Goal: Transaction & Acquisition: Purchase product/service

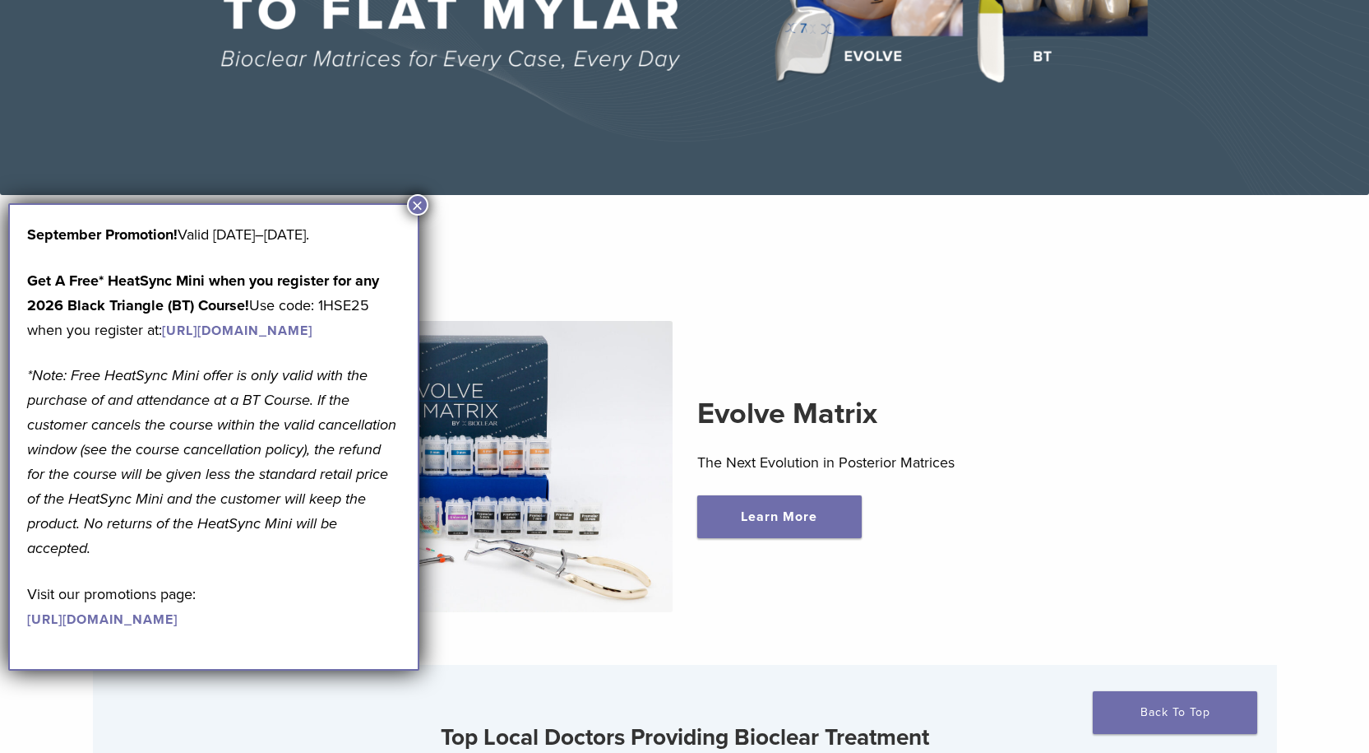
scroll to position [329, 0]
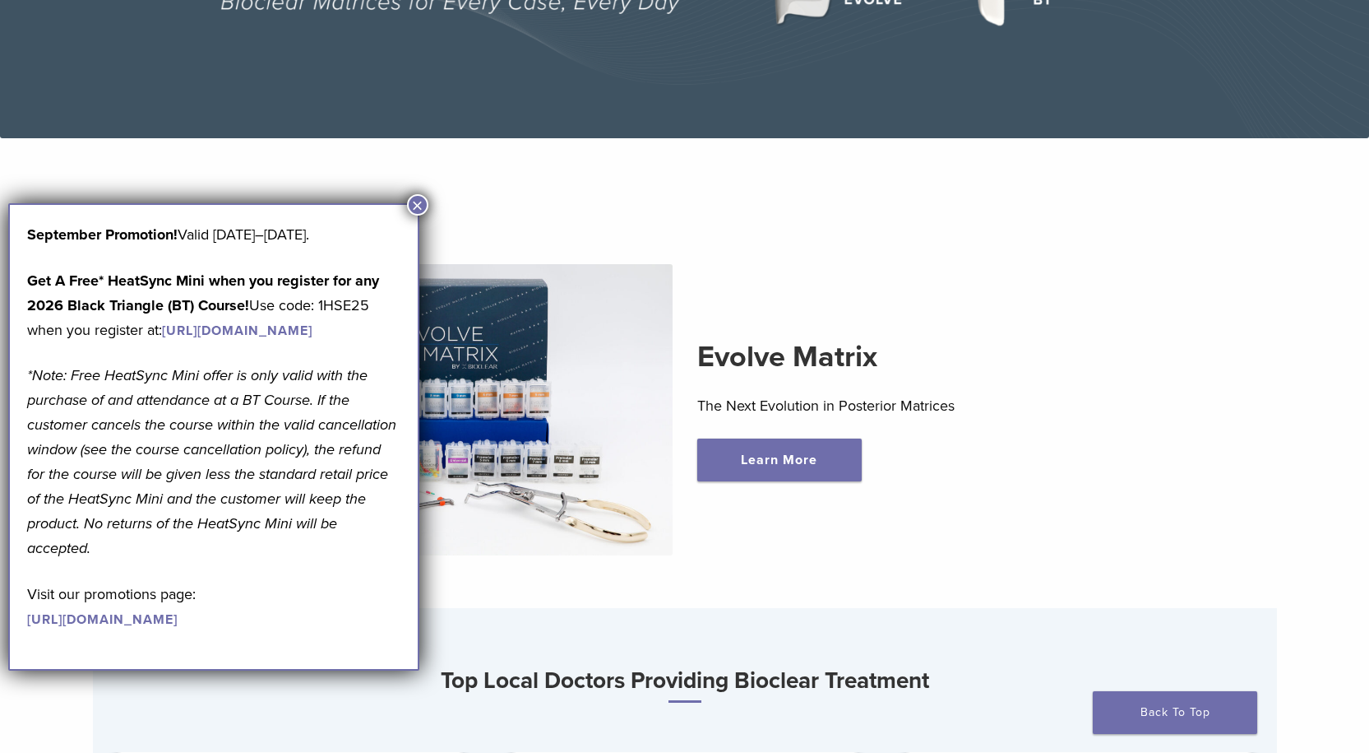
click at [416, 205] on button "×" at bounding box center [417, 204] width 21 height 21
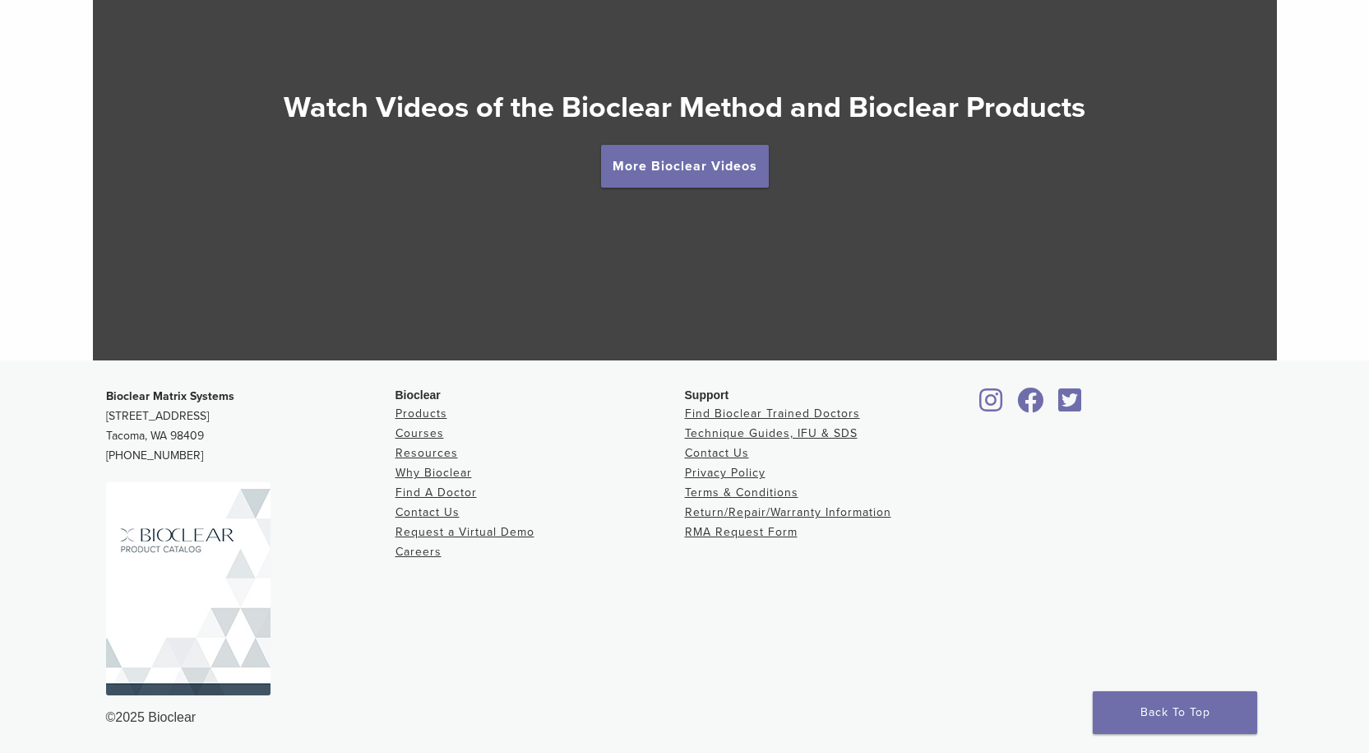
scroll to position [3080, 0]
click at [419, 417] on link "Products" at bounding box center [422, 412] width 52 height 14
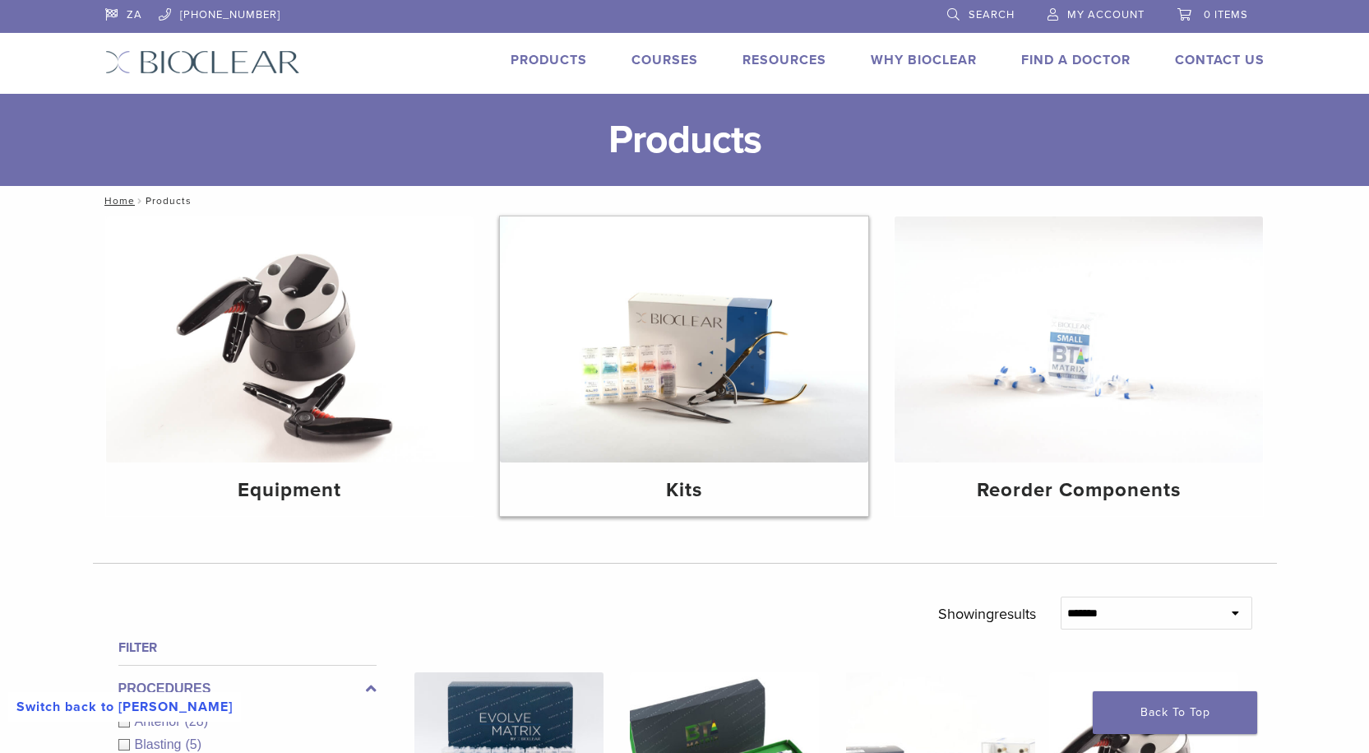
click at [710, 440] on img at bounding box center [684, 339] width 368 height 246
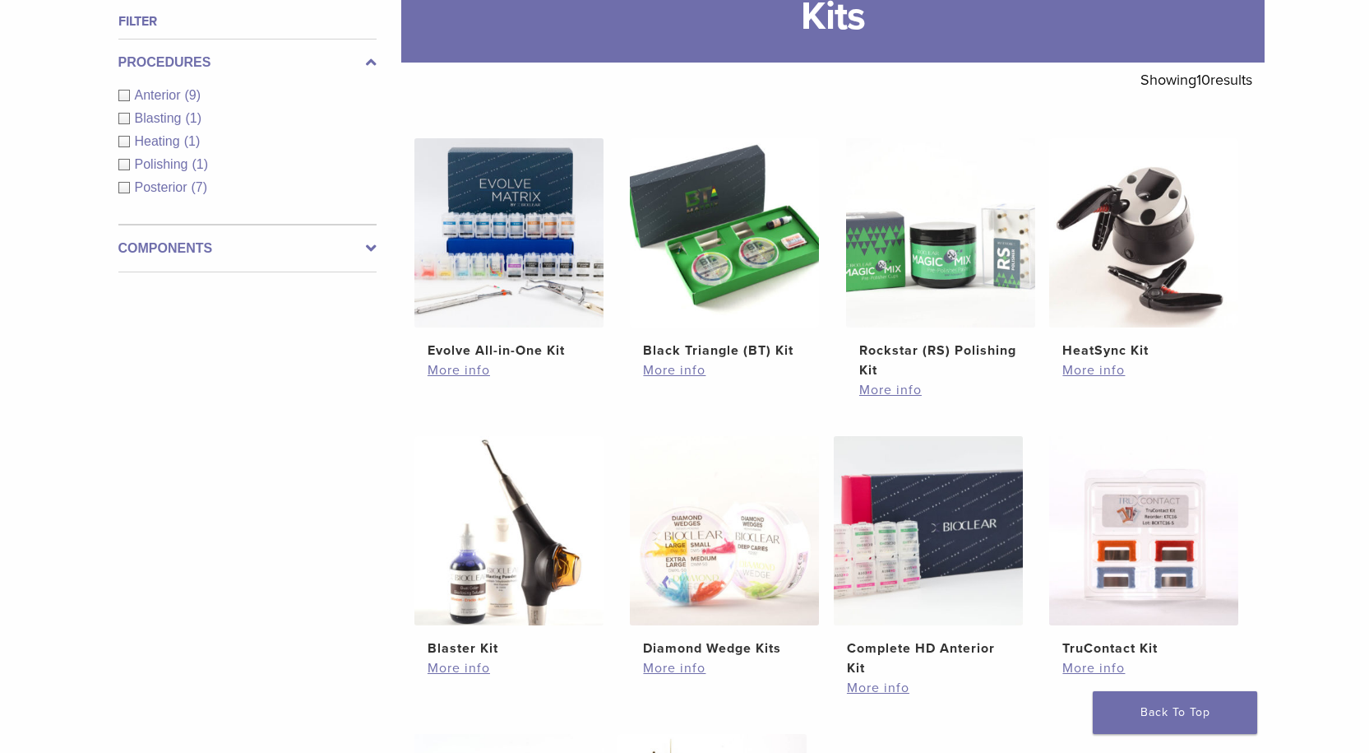
scroll to position [247, 0]
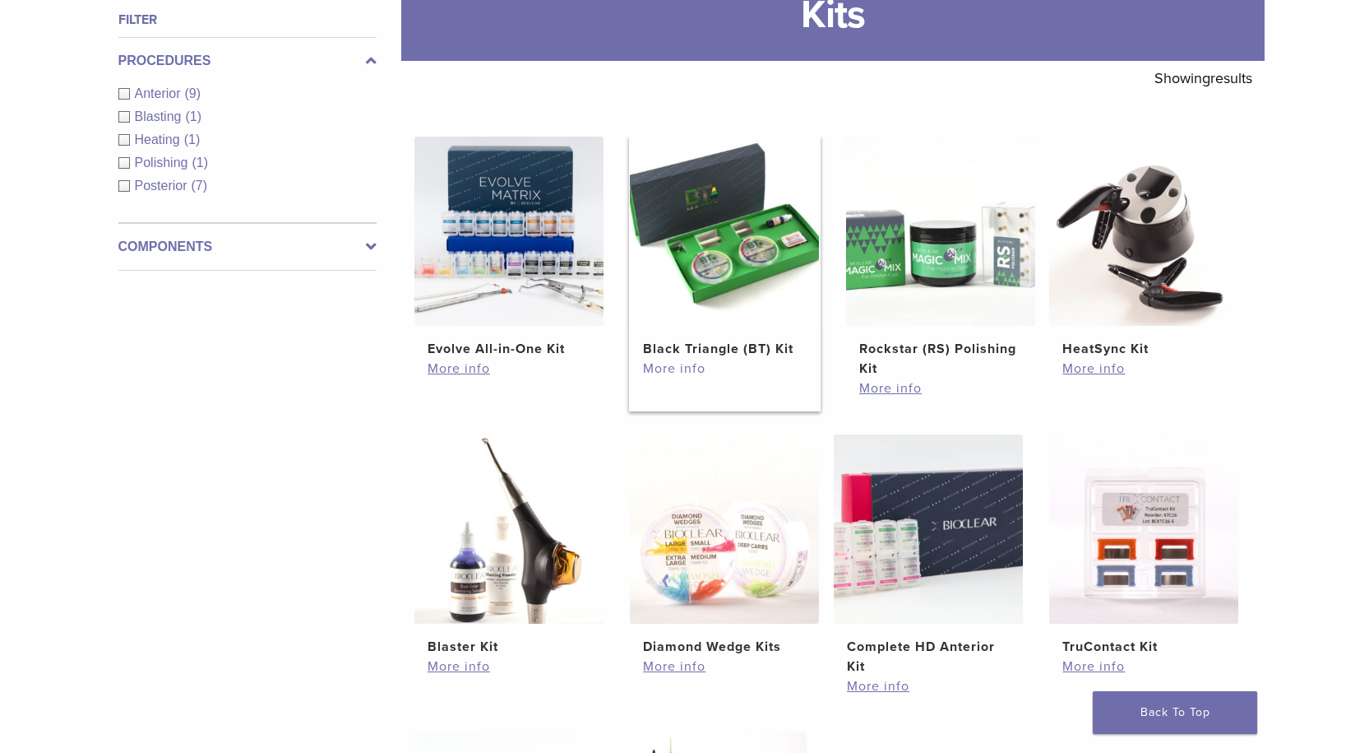
click at [664, 370] on link "More info" at bounding box center [724, 369] width 163 height 20
click at [509, 345] on h2 "Evolve All-in-One Kit" at bounding box center [509, 349] width 163 height 20
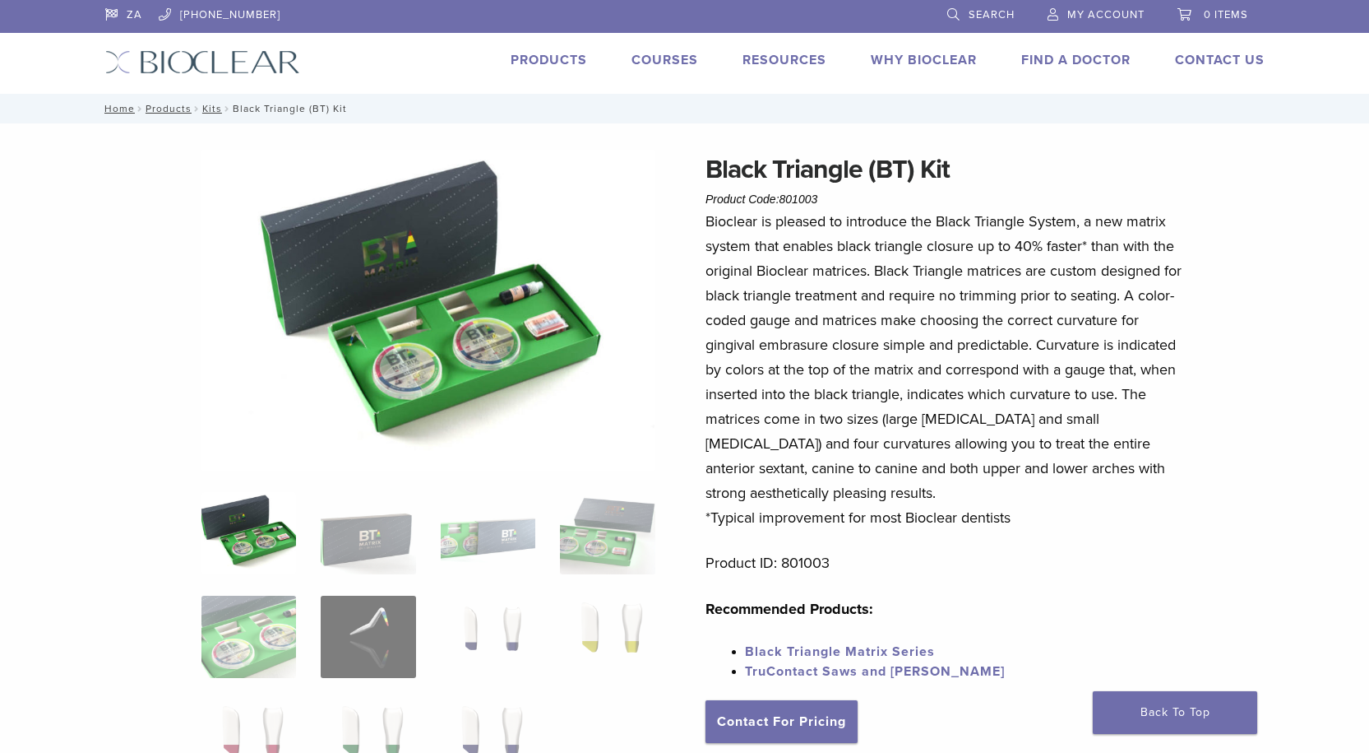
click at [270, 521] on img at bounding box center [249, 533] width 95 height 82
click at [436, 317] on img at bounding box center [429, 310] width 454 height 321
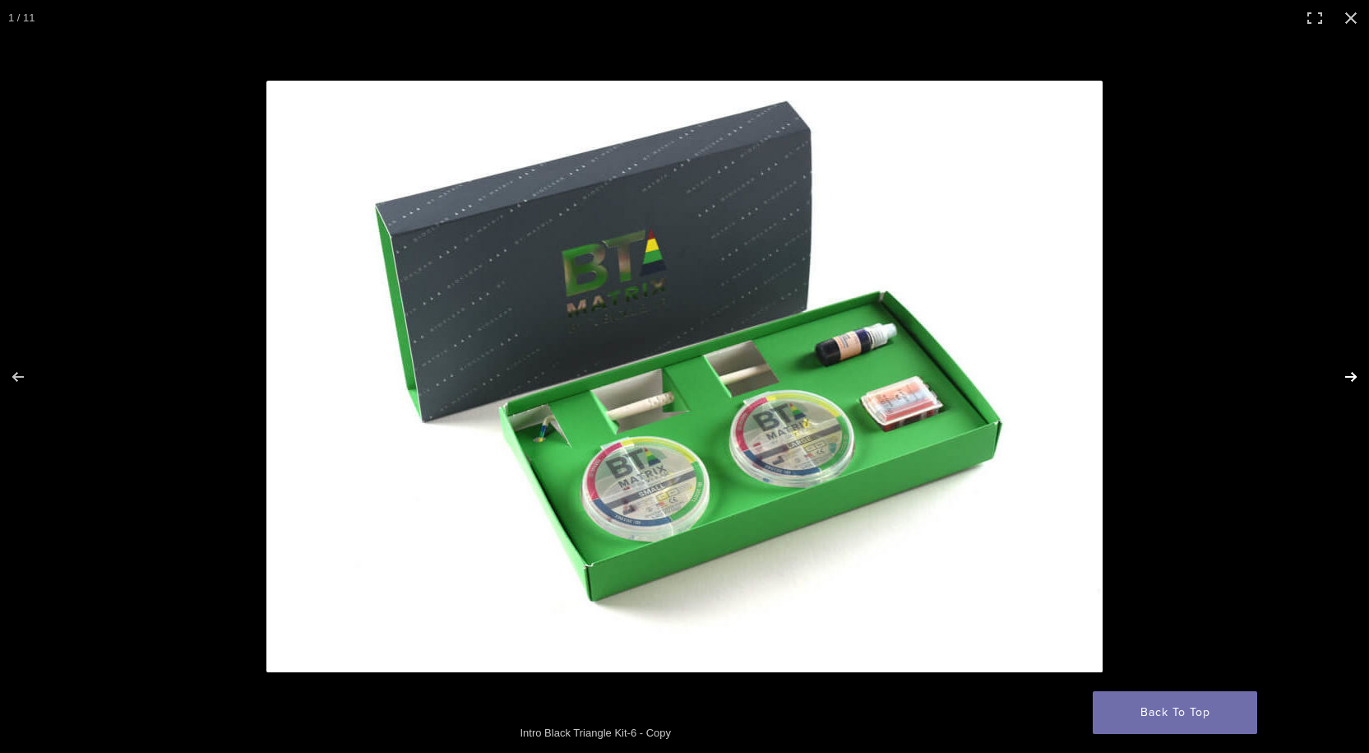
click at [1356, 375] on button "Next (arrow right)" at bounding box center [1341, 377] width 58 height 82
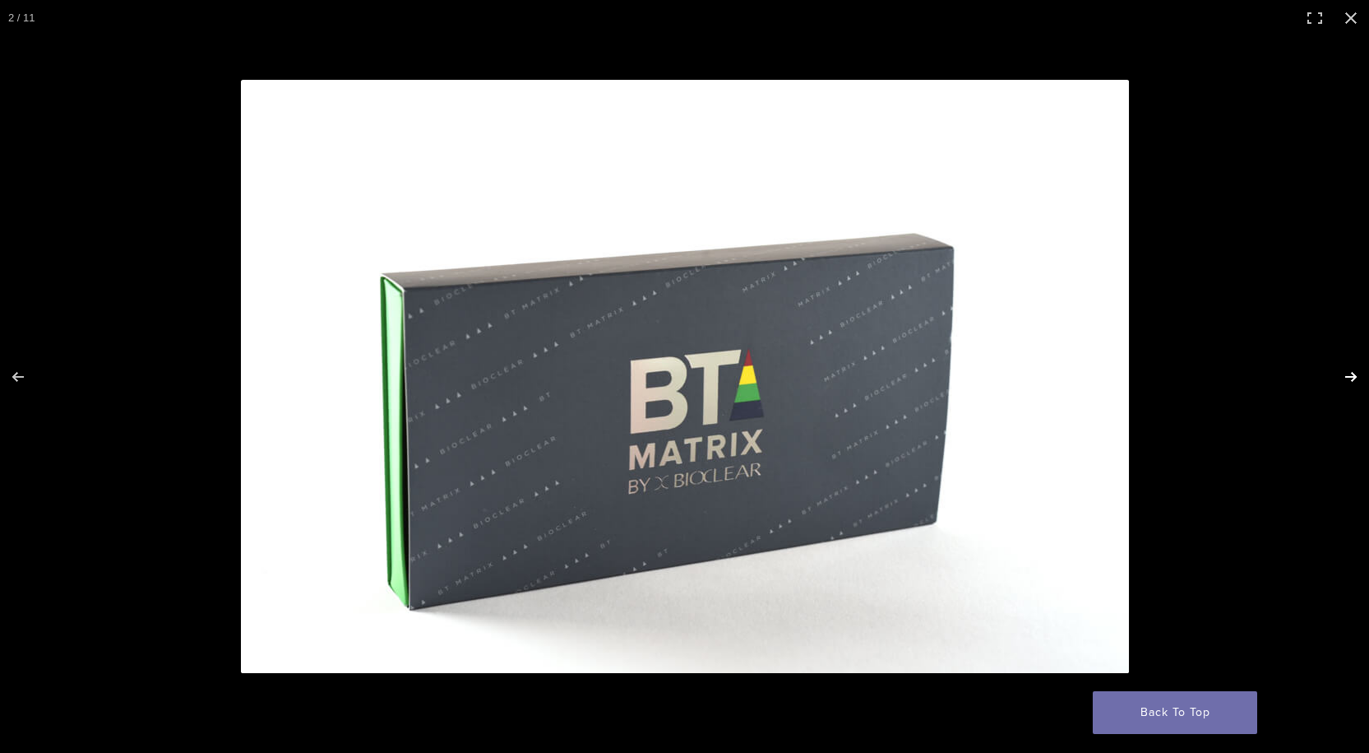
click at [1356, 375] on button "Next (arrow right)" at bounding box center [1341, 377] width 58 height 82
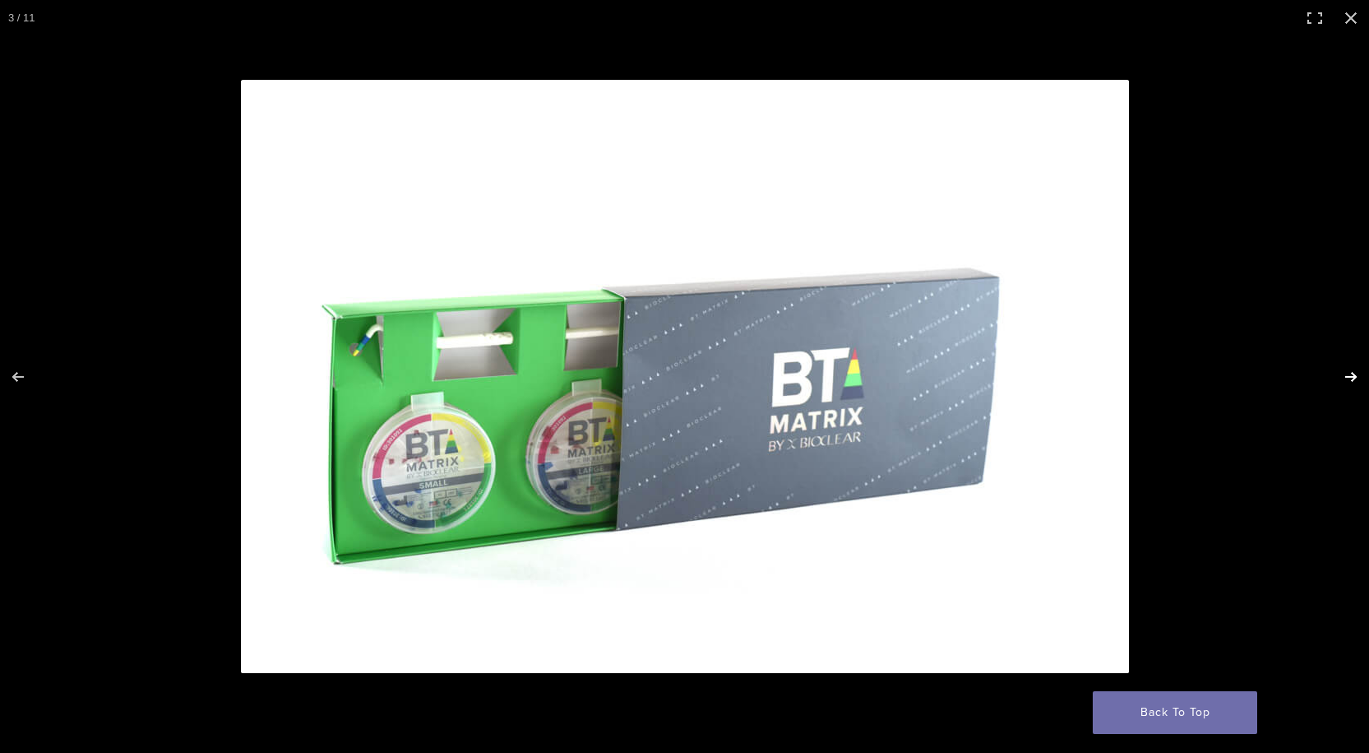
click at [1356, 375] on button "Next (arrow right)" at bounding box center [1341, 377] width 58 height 82
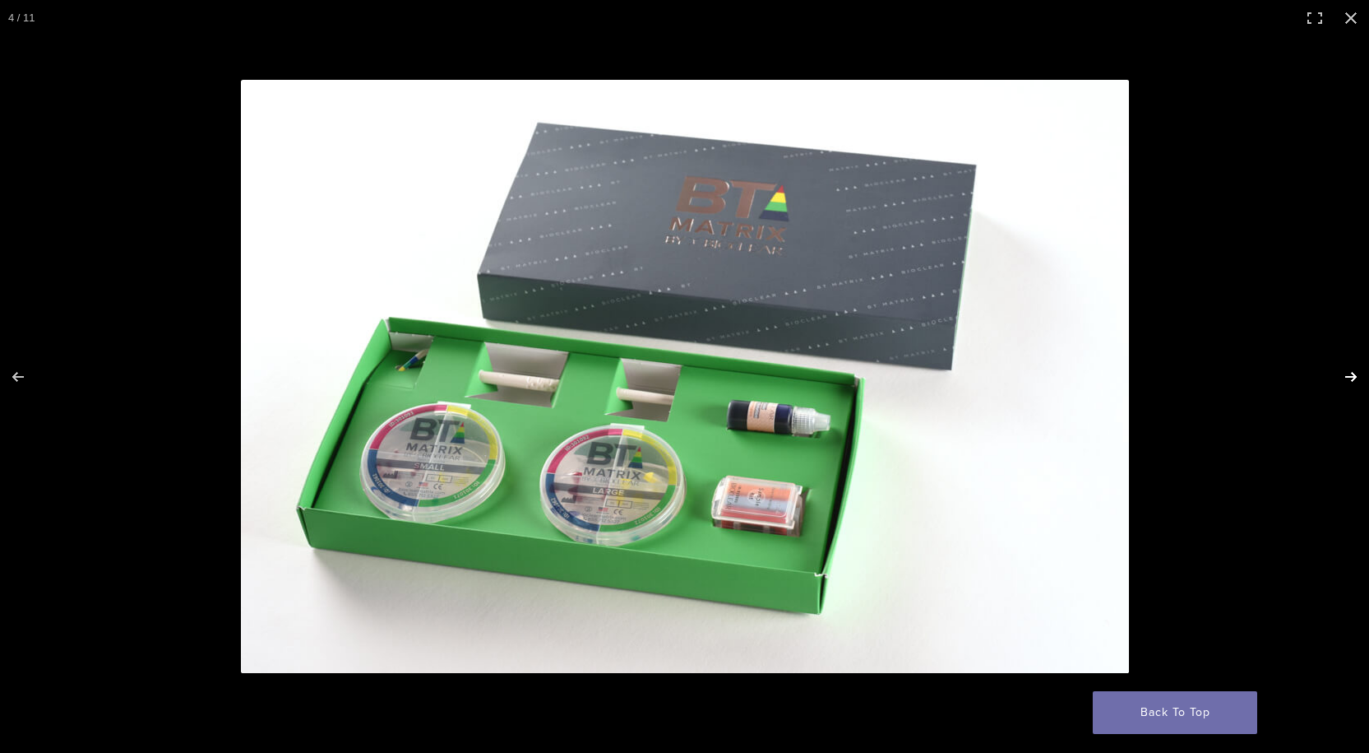
click at [1356, 375] on button "Next (arrow right)" at bounding box center [1341, 377] width 58 height 82
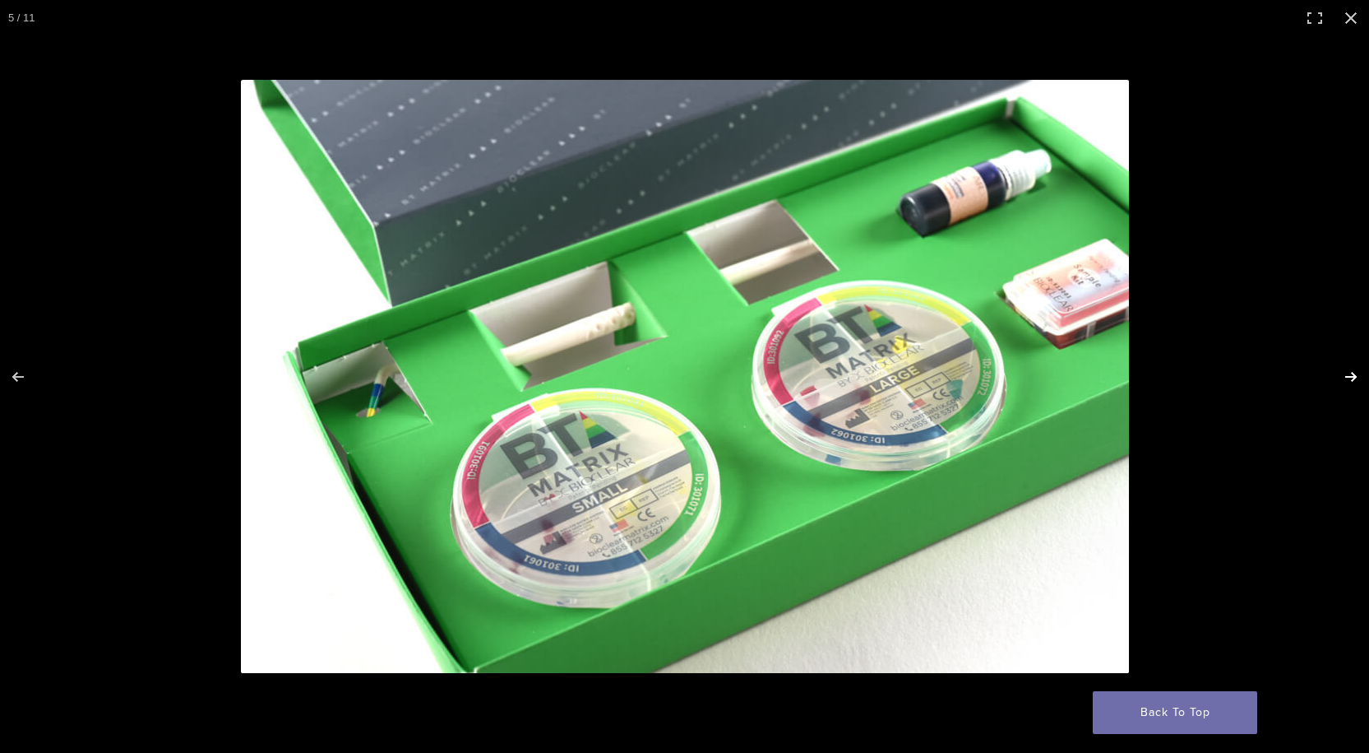
click at [1356, 375] on button "Next (arrow right)" at bounding box center [1341, 377] width 58 height 82
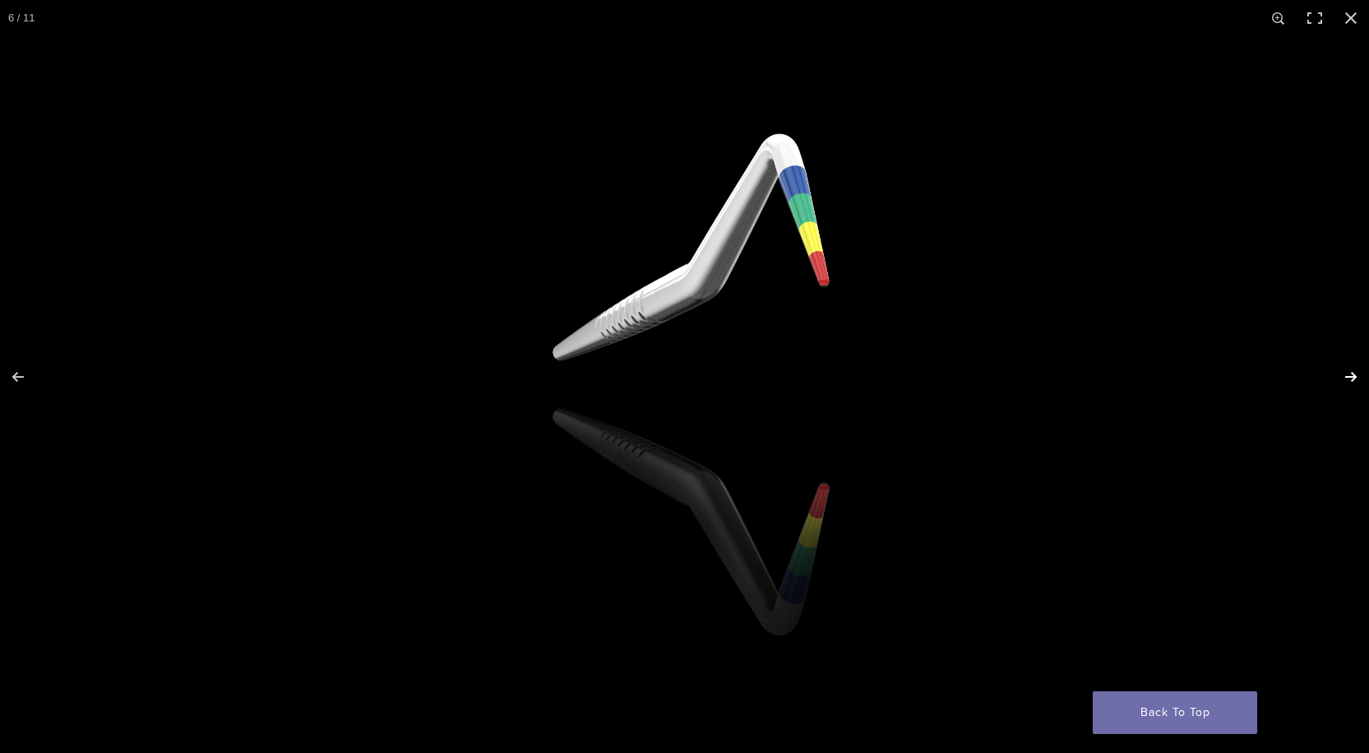
click at [1356, 375] on button "Next (arrow right)" at bounding box center [1341, 377] width 58 height 82
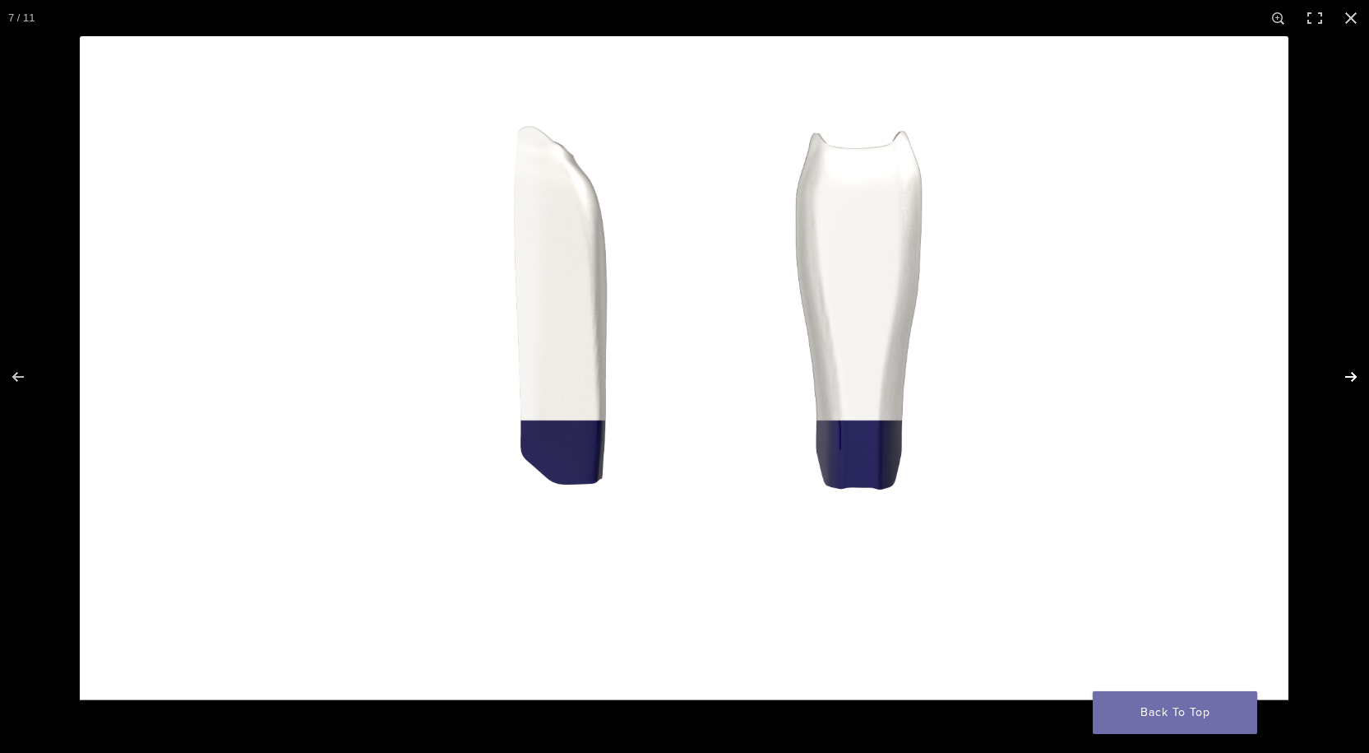
click at [1356, 375] on button "Next (arrow right)" at bounding box center [1341, 377] width 58 height 82
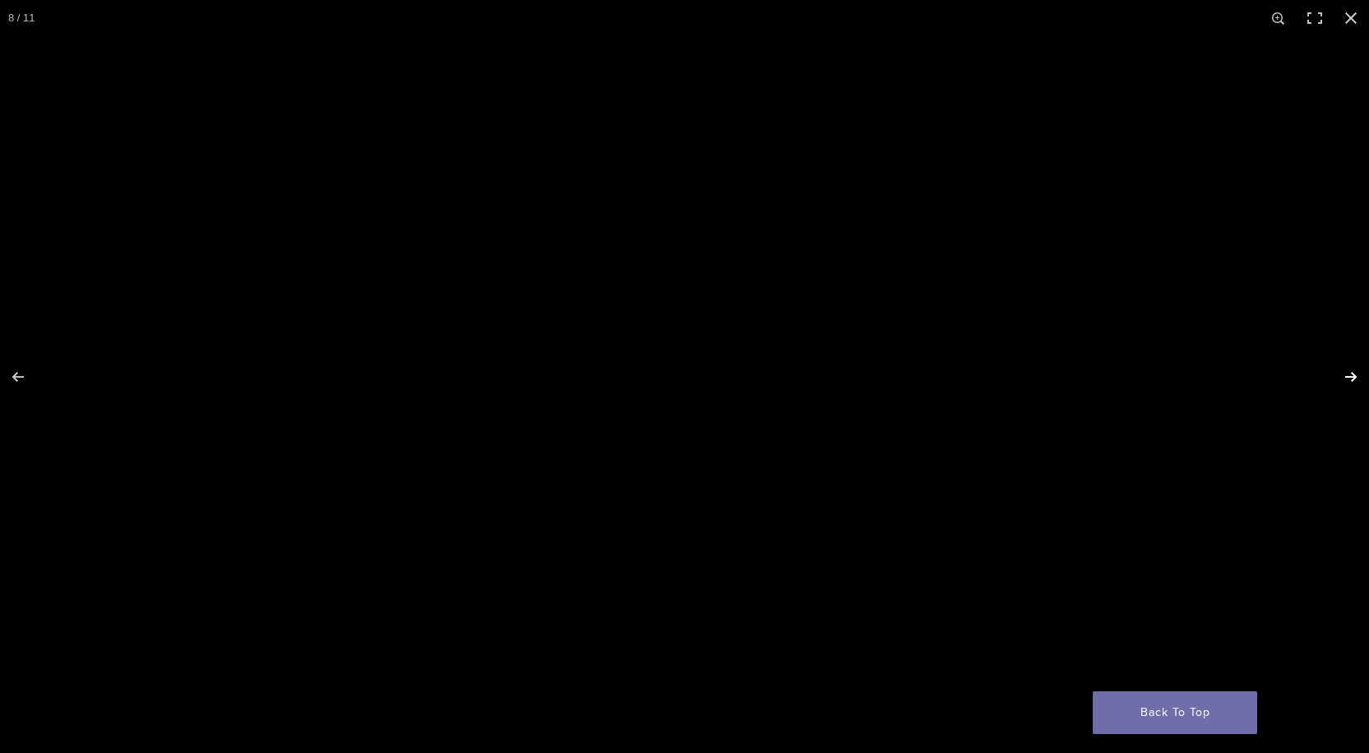
click at [1356, 375] on button "Next (arrow right)" at bounding box center [1341, 377] width 58 height 82
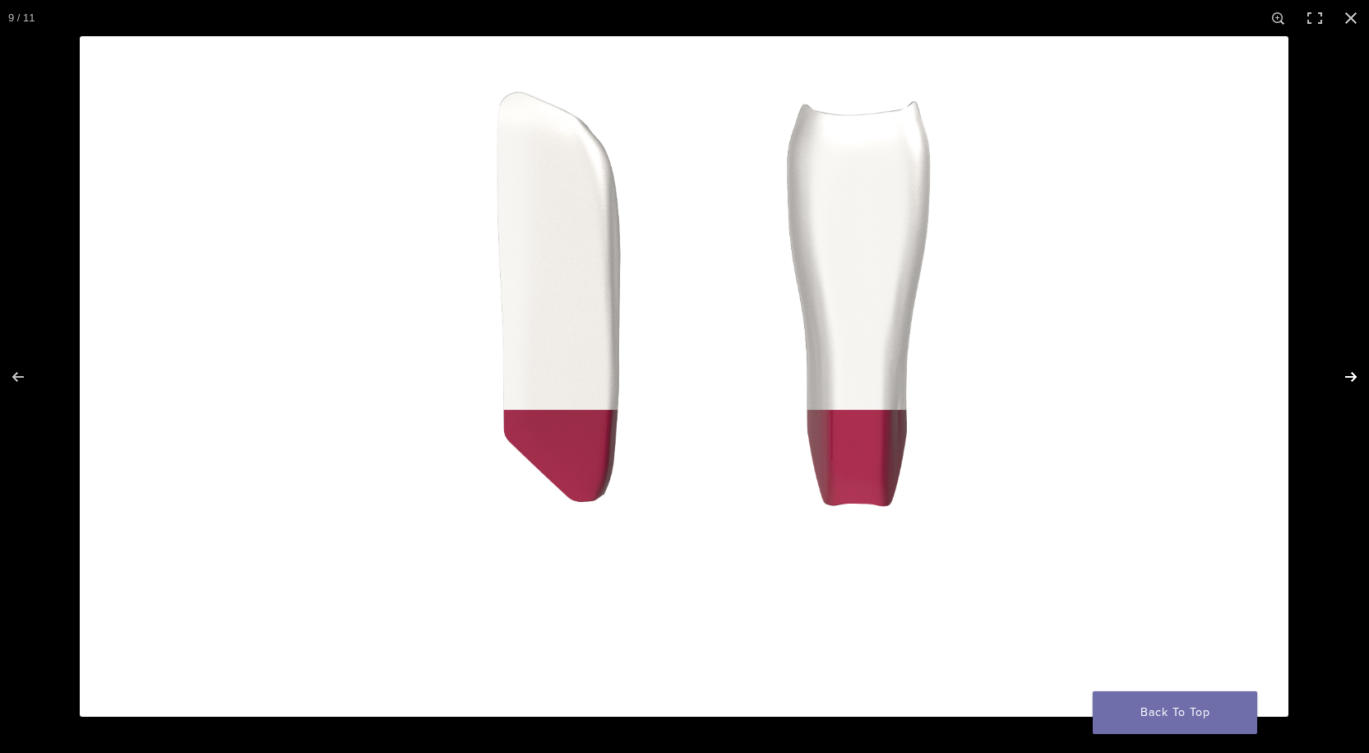
click at [1356, 375] on button "Next (arrow right)" at bounding box center [1341, 377] width 58 height 82
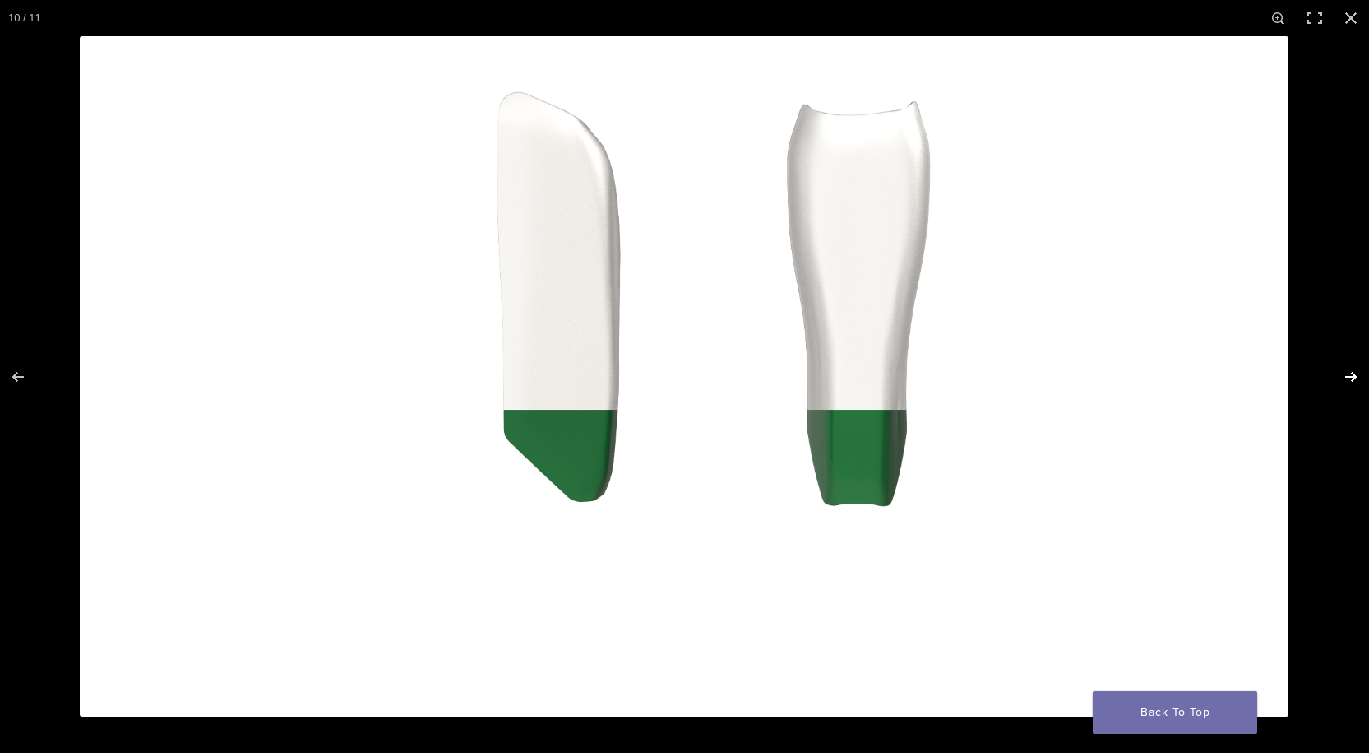
click at [1356, 375] on button "Next (arrow right)" at bounding box center [1341, 377] width 58 height 82
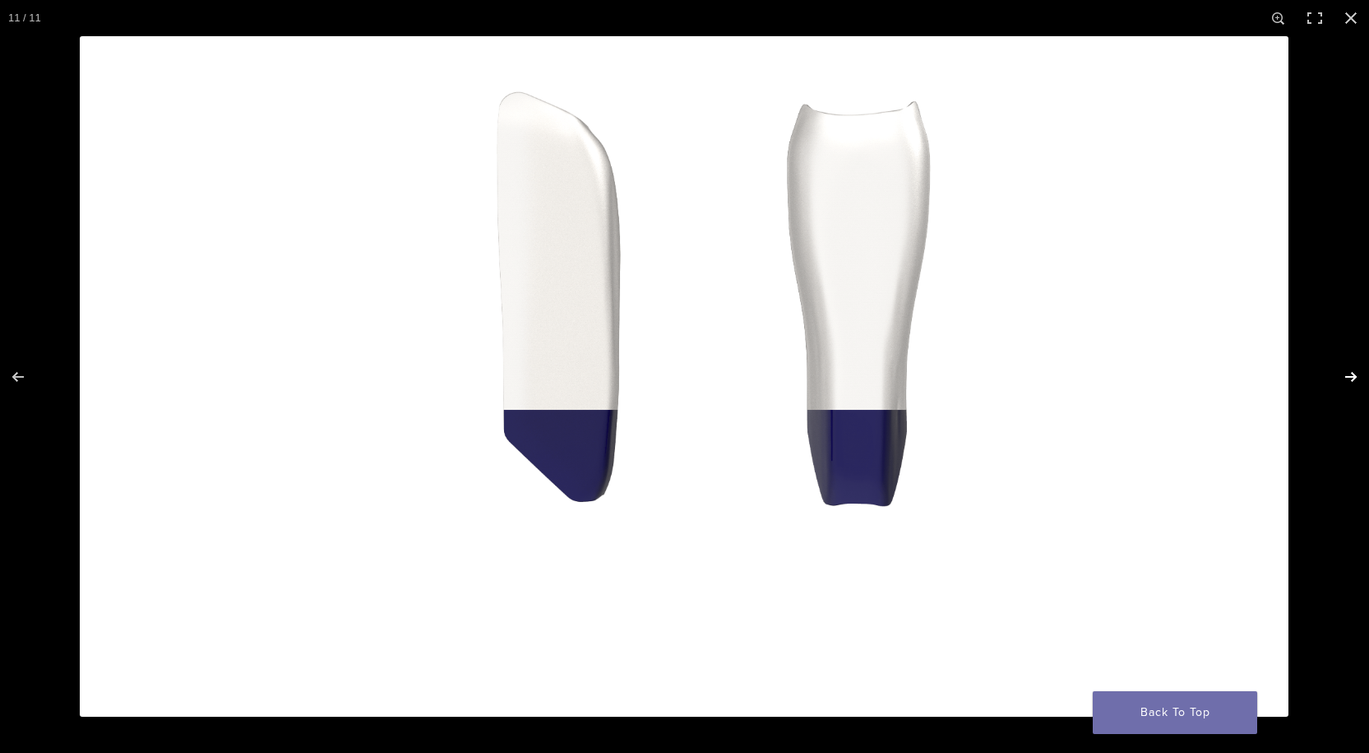
click at [1356, 375] on button "Next (arrow right)" at bounding box center [1341, 377] width 58 height 82
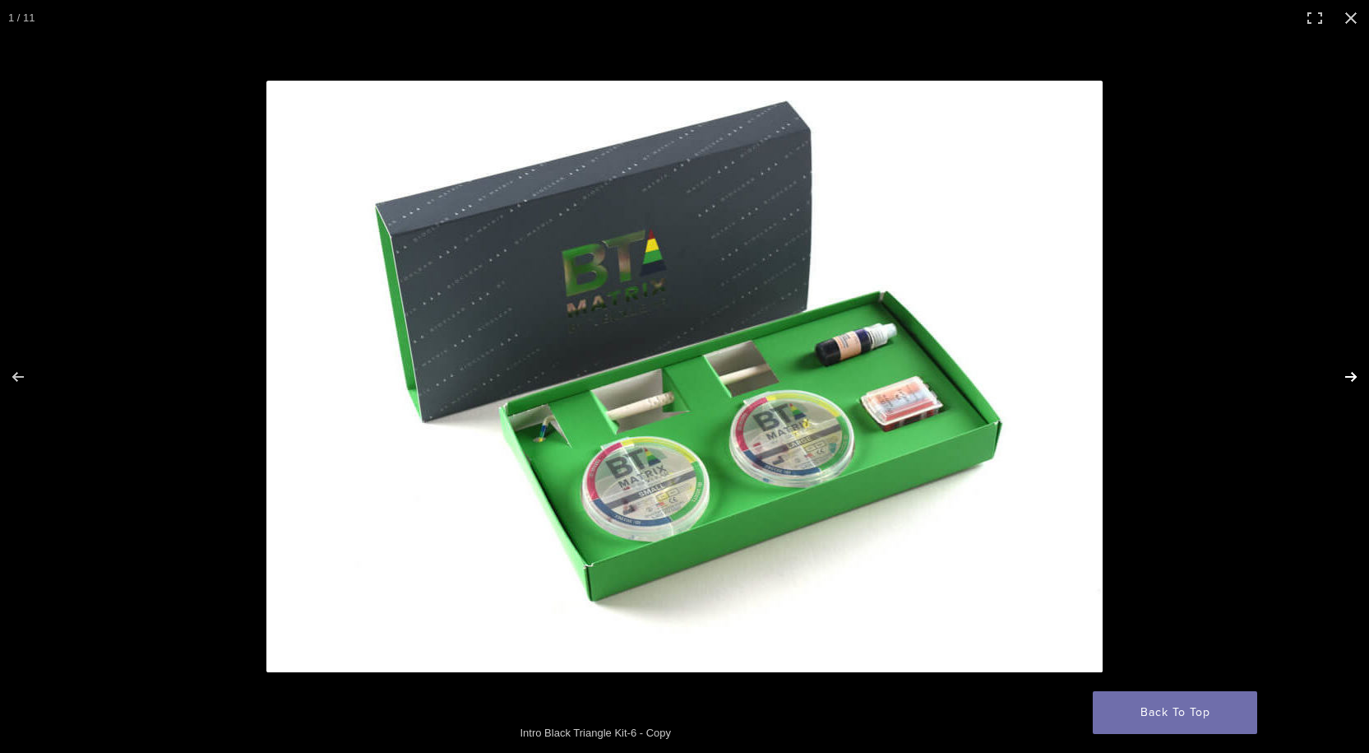
click at [1356, 375] on button "Next (arrow right)" at bounding box center [1341, 377] width 58 height 82
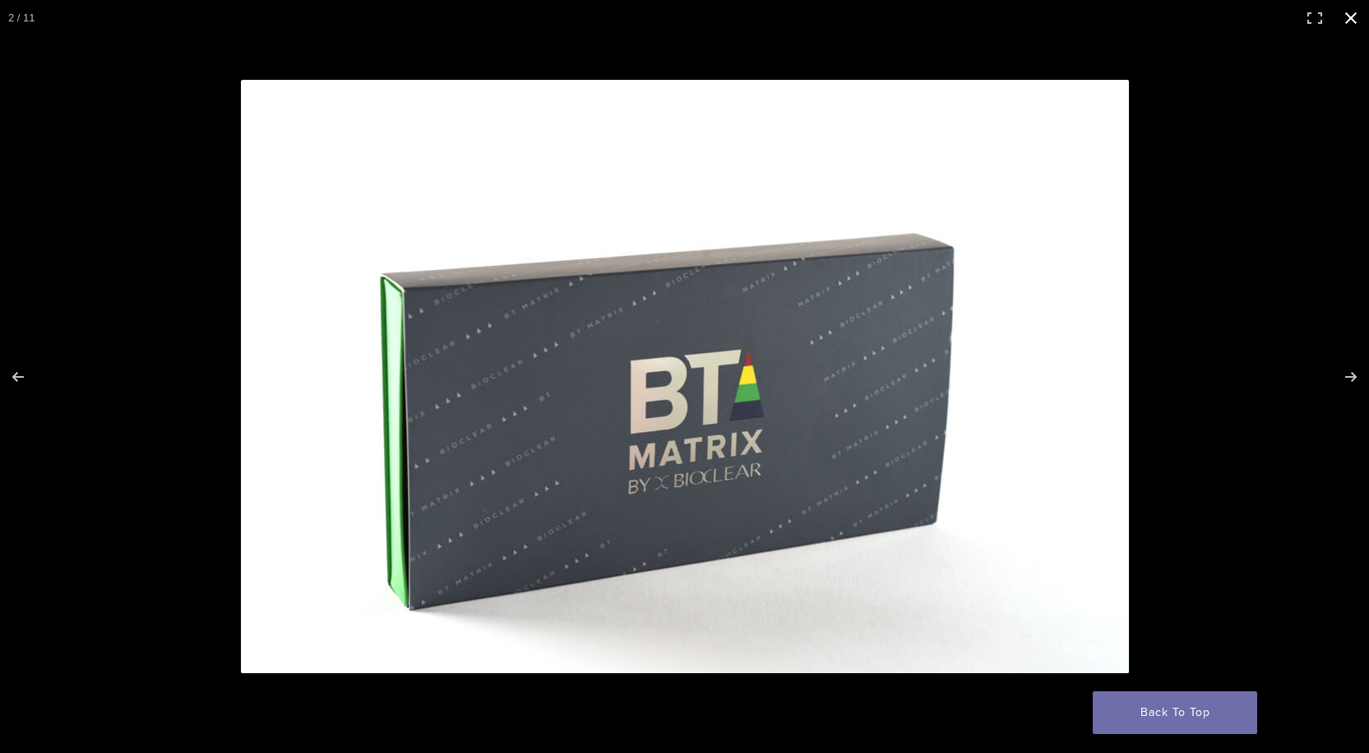
click at [1351, 23] on button "Close (Esc)" at bounding box center [1351, 18] width 36 height 36
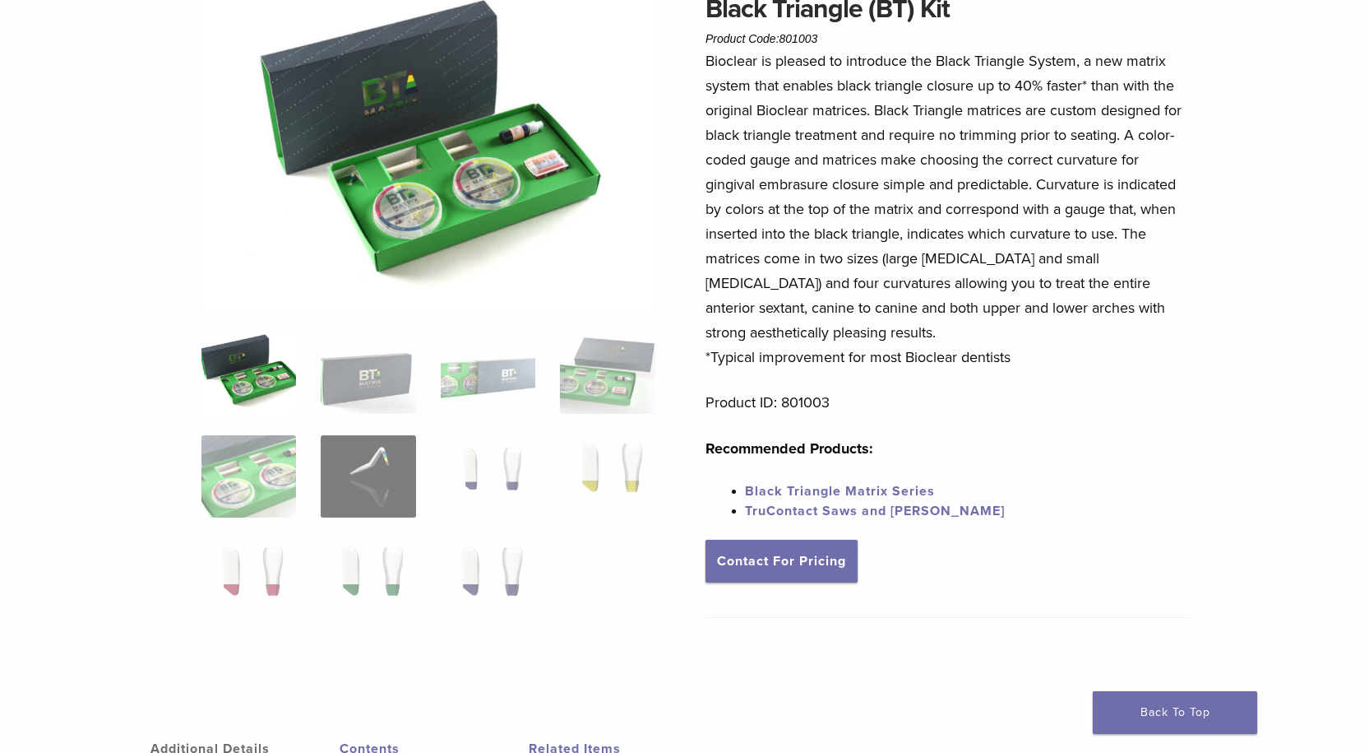
scroll to position [165, 0]
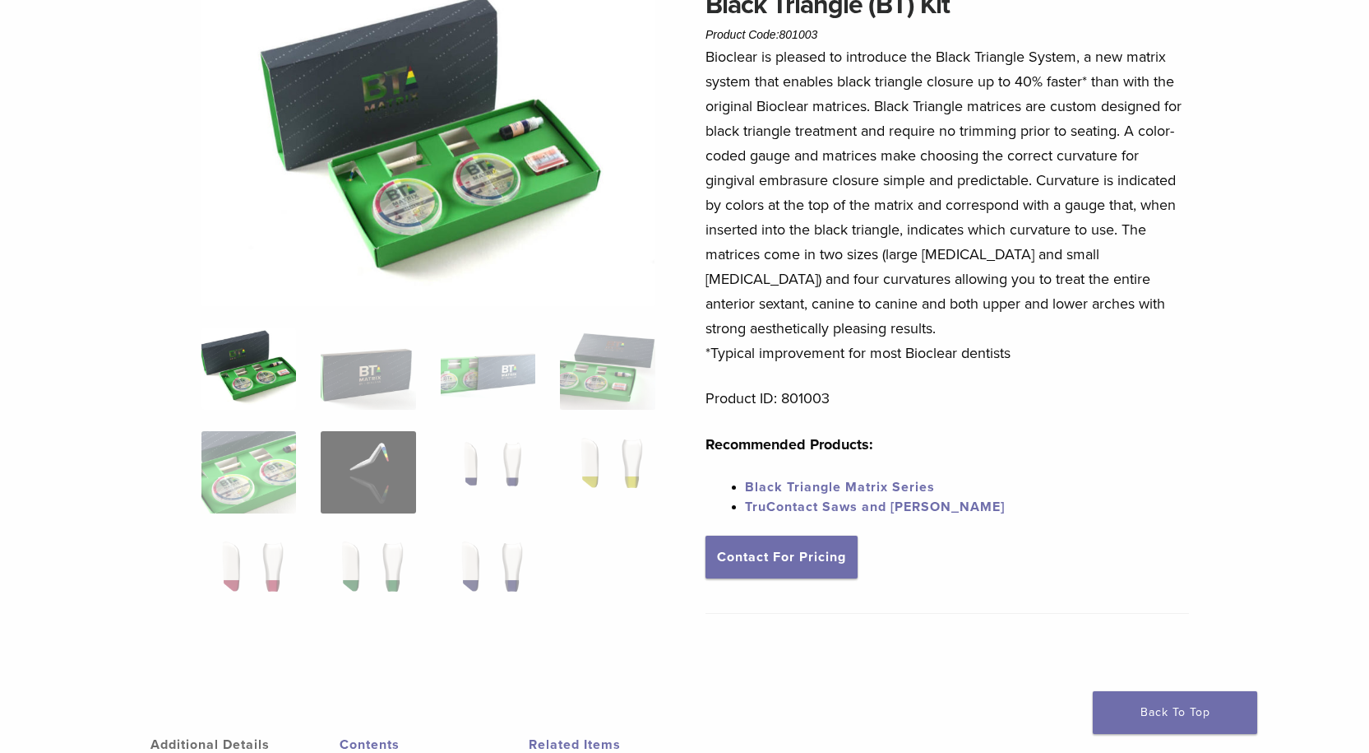
click at [852, 484] on link "Black Triangle Matrix Series" at bounding box center [840, 487] width 190 height 16
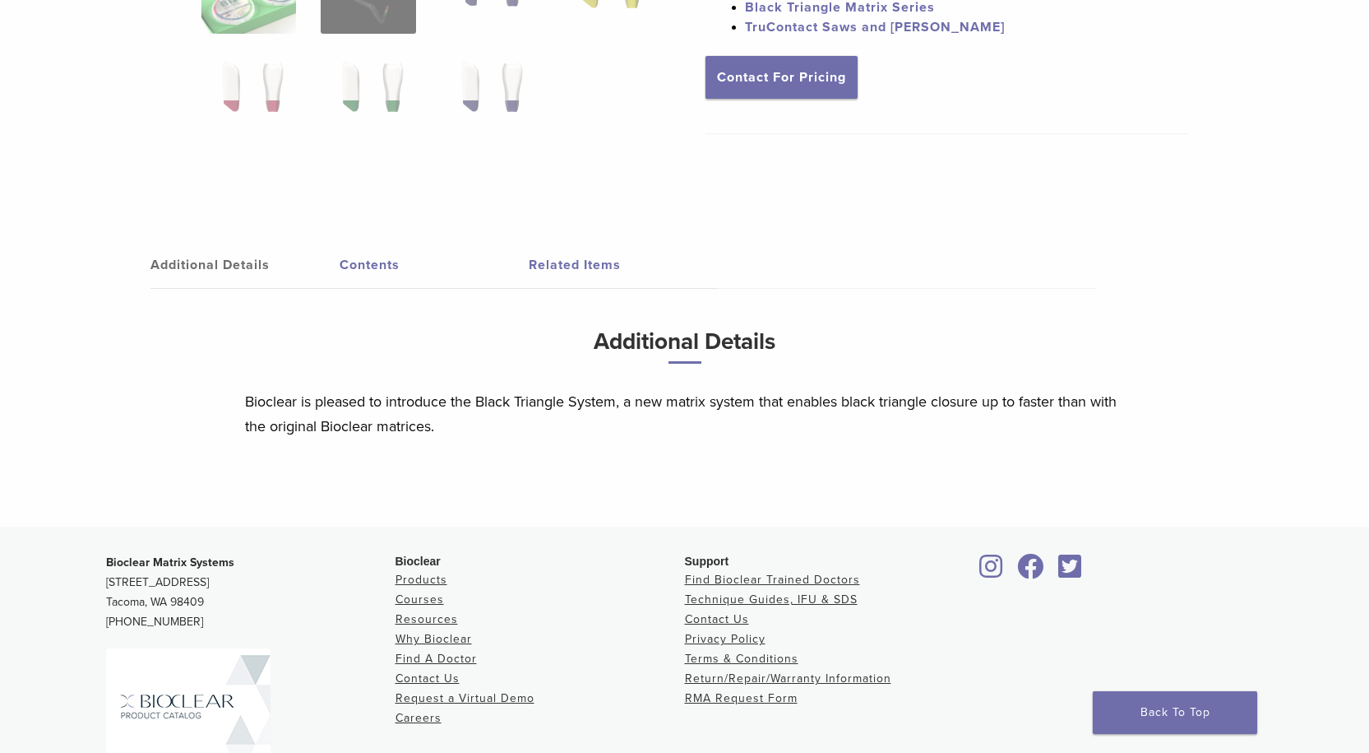
scroll to position [811, 0]
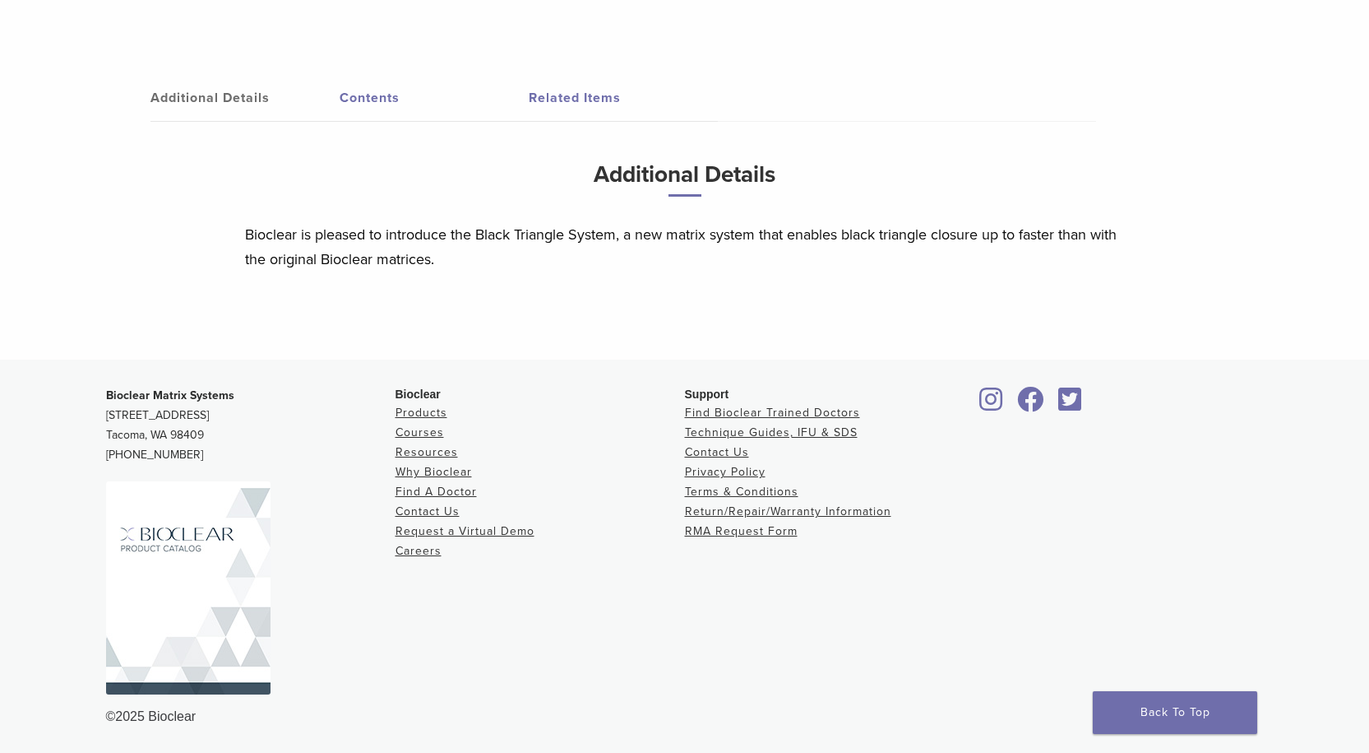
click at [363, 96] on link "Contents" at bounding box center [434, 98] width 189 height 46
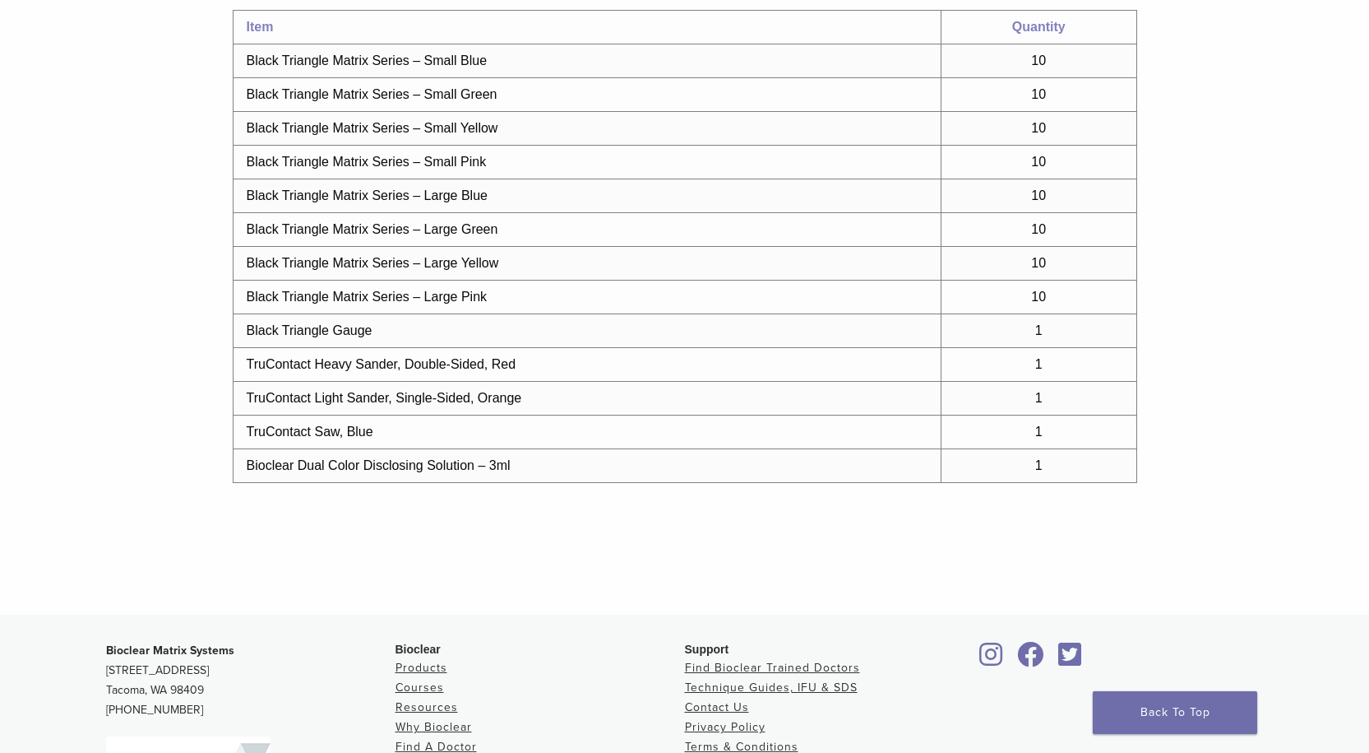
scroll to position [1058, 0]
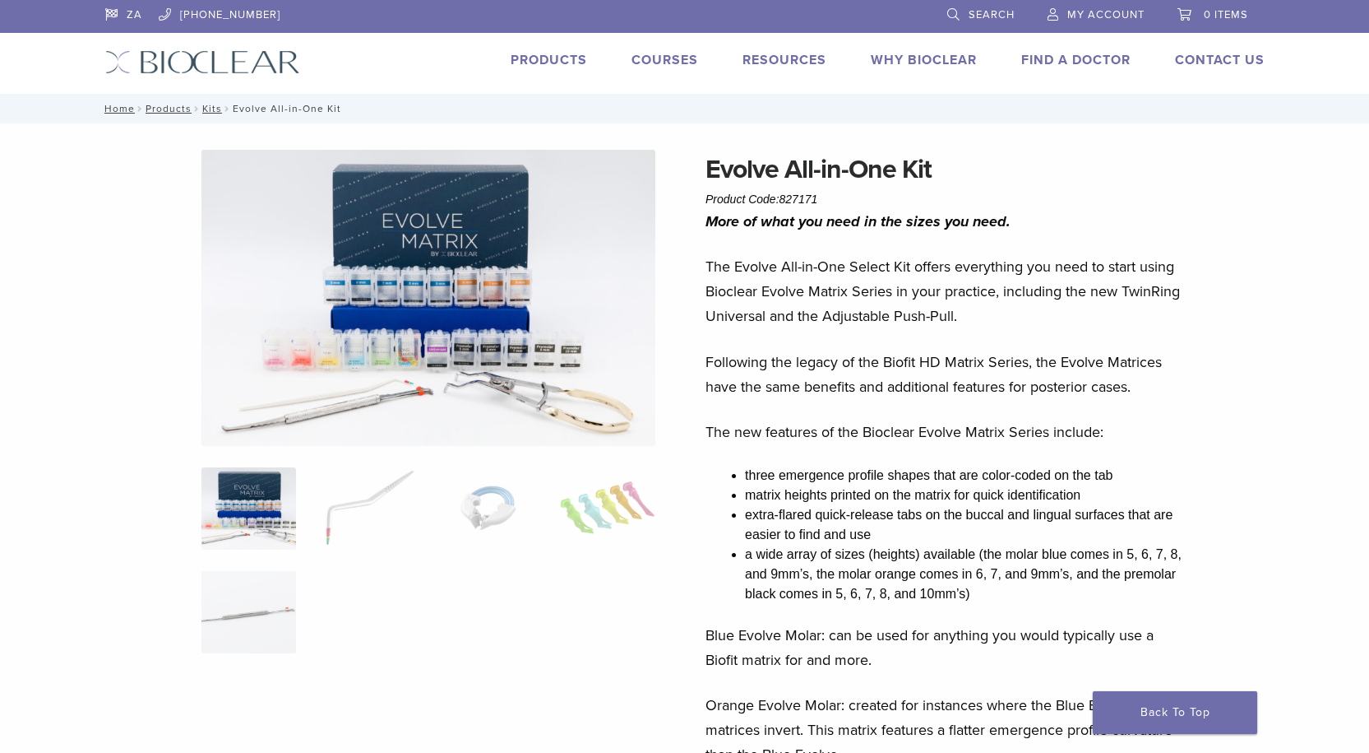
click at [498, 321] on img at bounding box center [429, 298] width 454 height 296
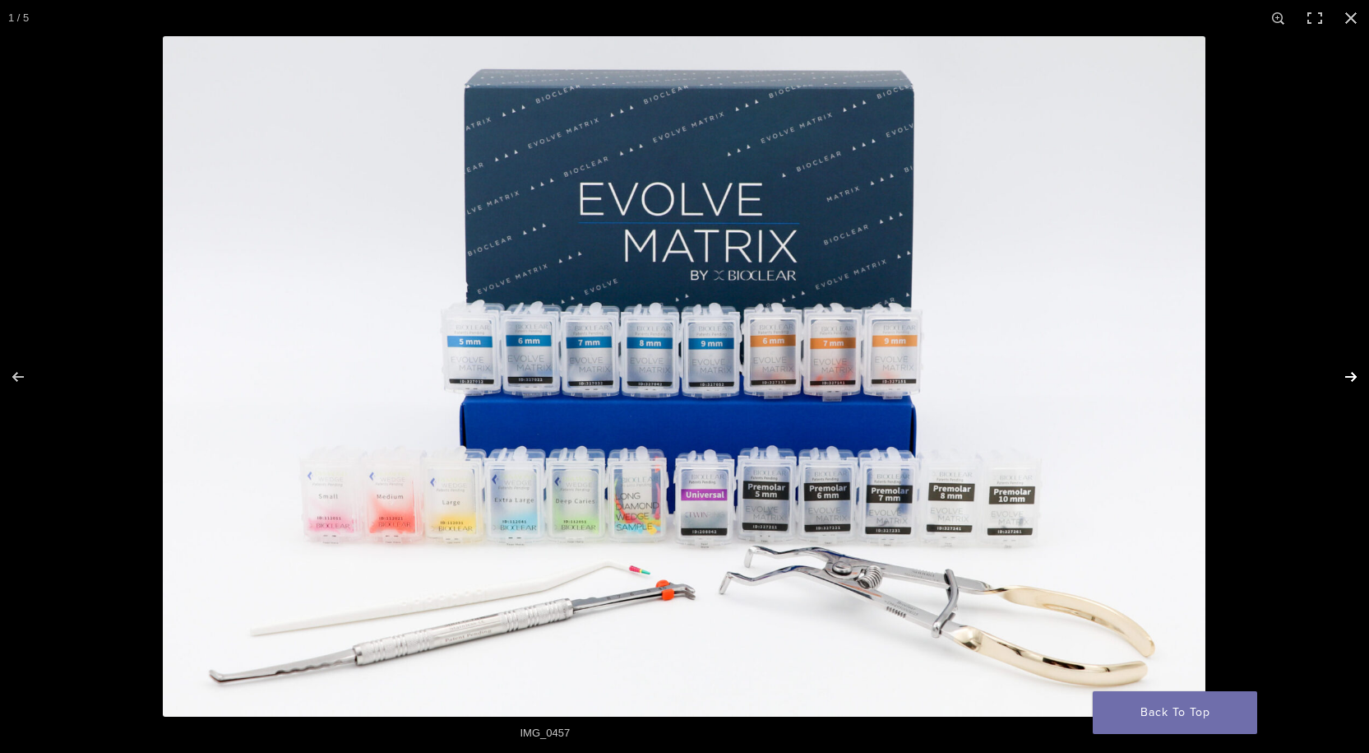
click at [1355, 378] on button "Next (arrow right)" at bounding box center [1341, 377] width 58 height 82
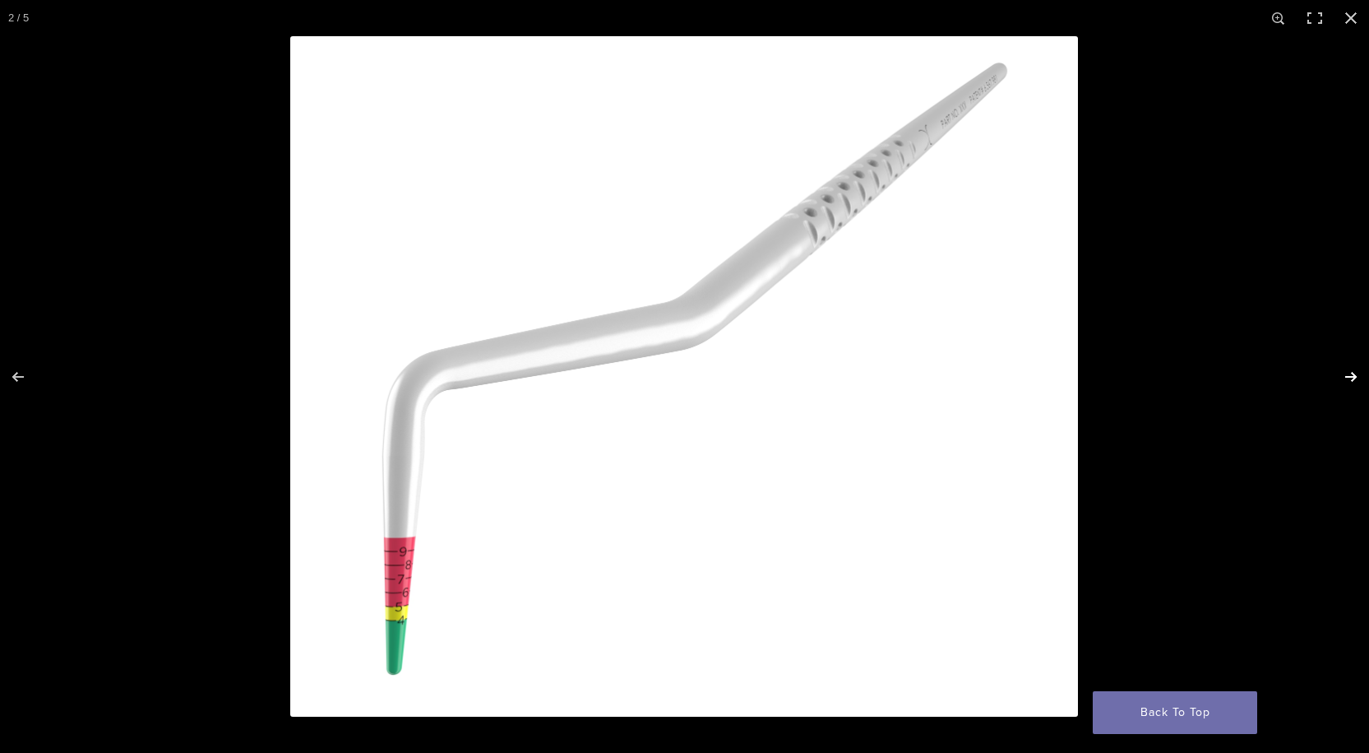
click at [1355, 378] on button "Next (arrow right)" at bounding box center [1341, 377] width 58 height 82
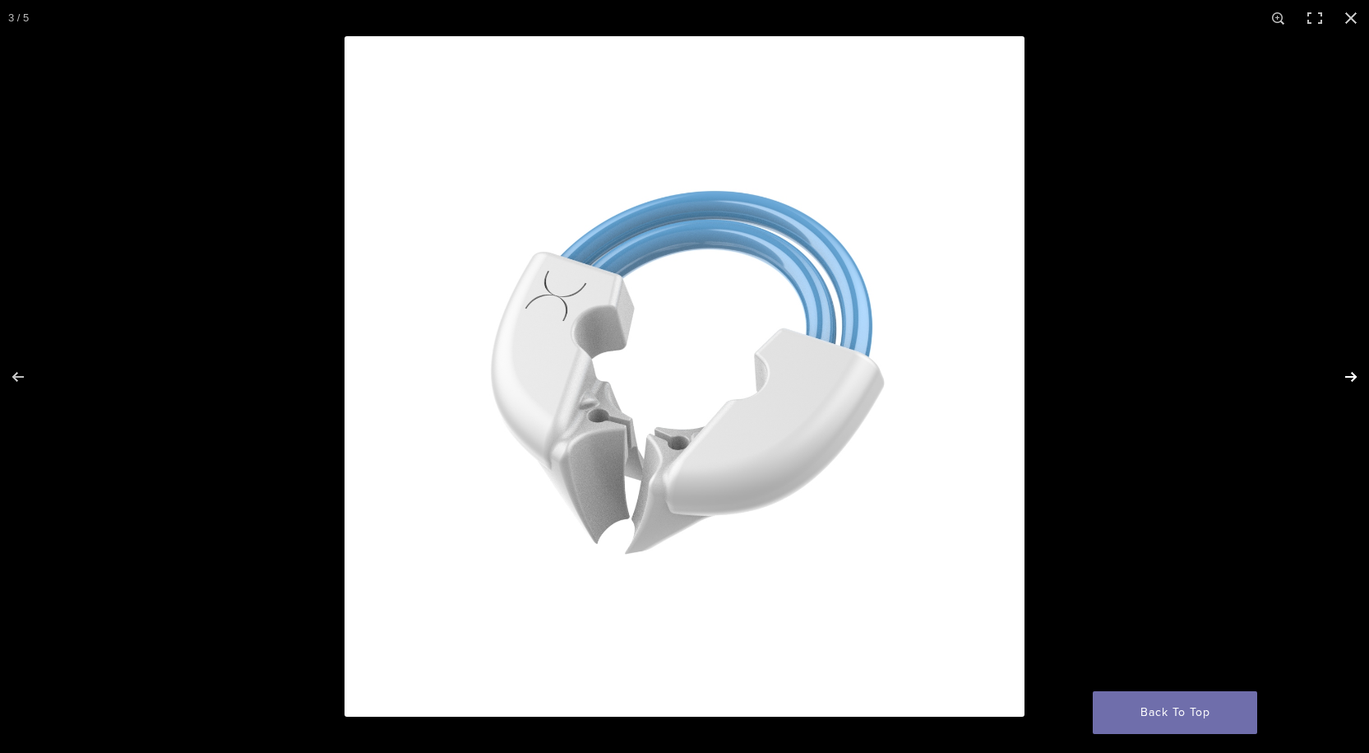
click at [1355, 378] on button "Next (arrow right)" at bounding box center [1341, 377] width 58 height 82
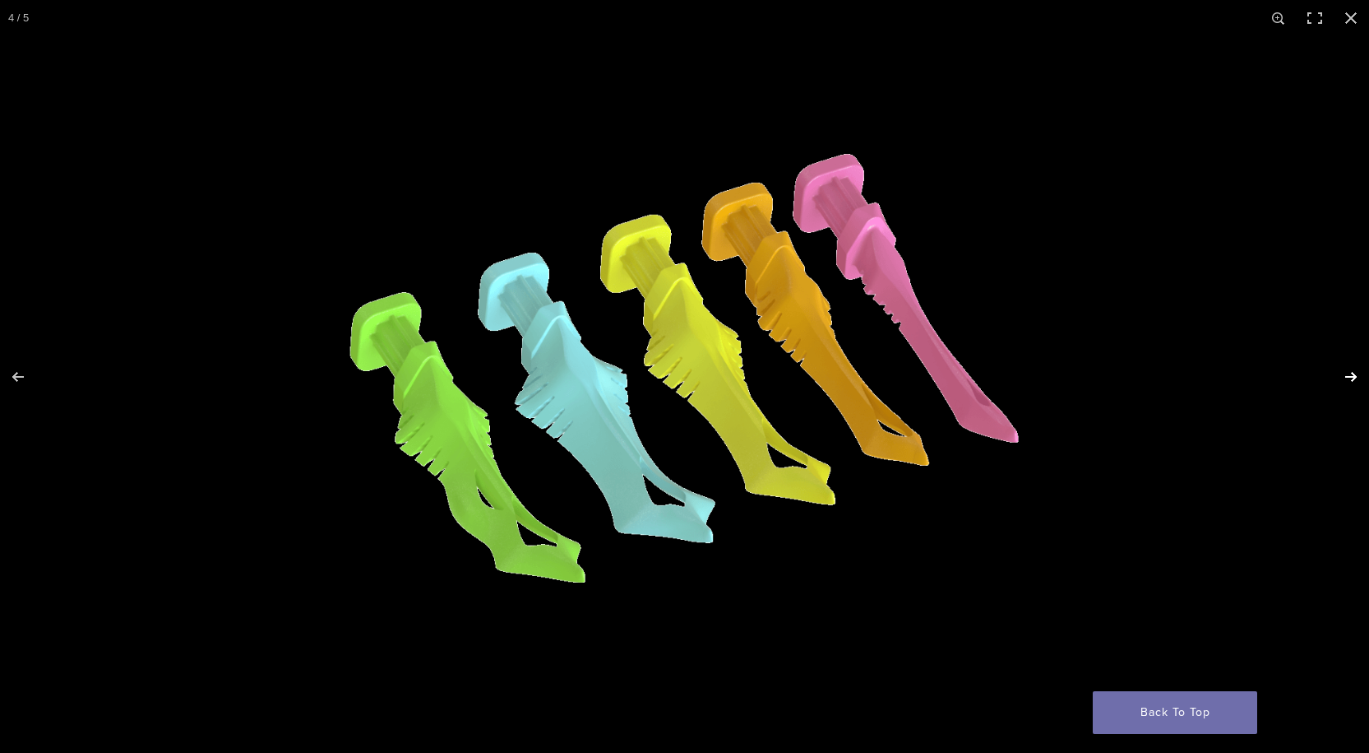
click at [1355, 378] on button "Next (arrow right)" at bounding box center [1341, 377] width 58 height 82
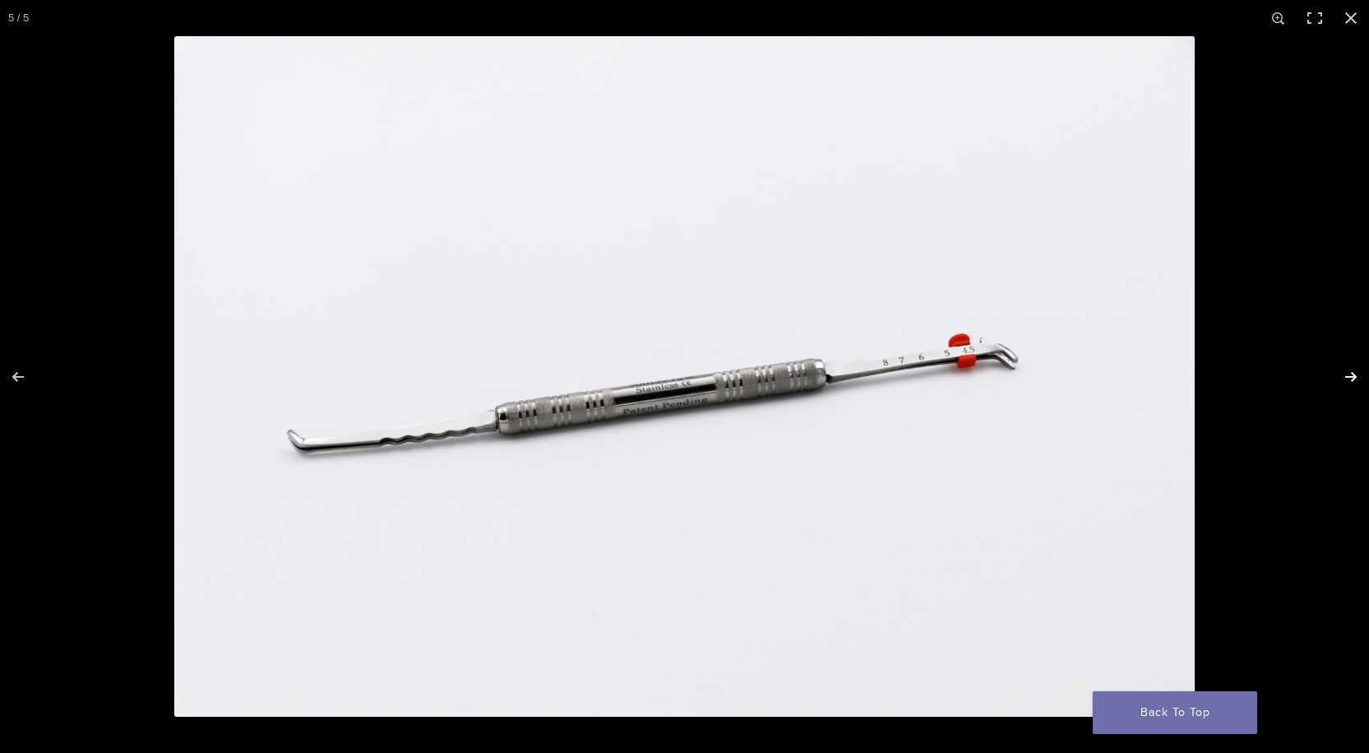
click at [1355, 378] on button "Next (arrow right)" at bounding box center [1341, 377] width 58 height 82
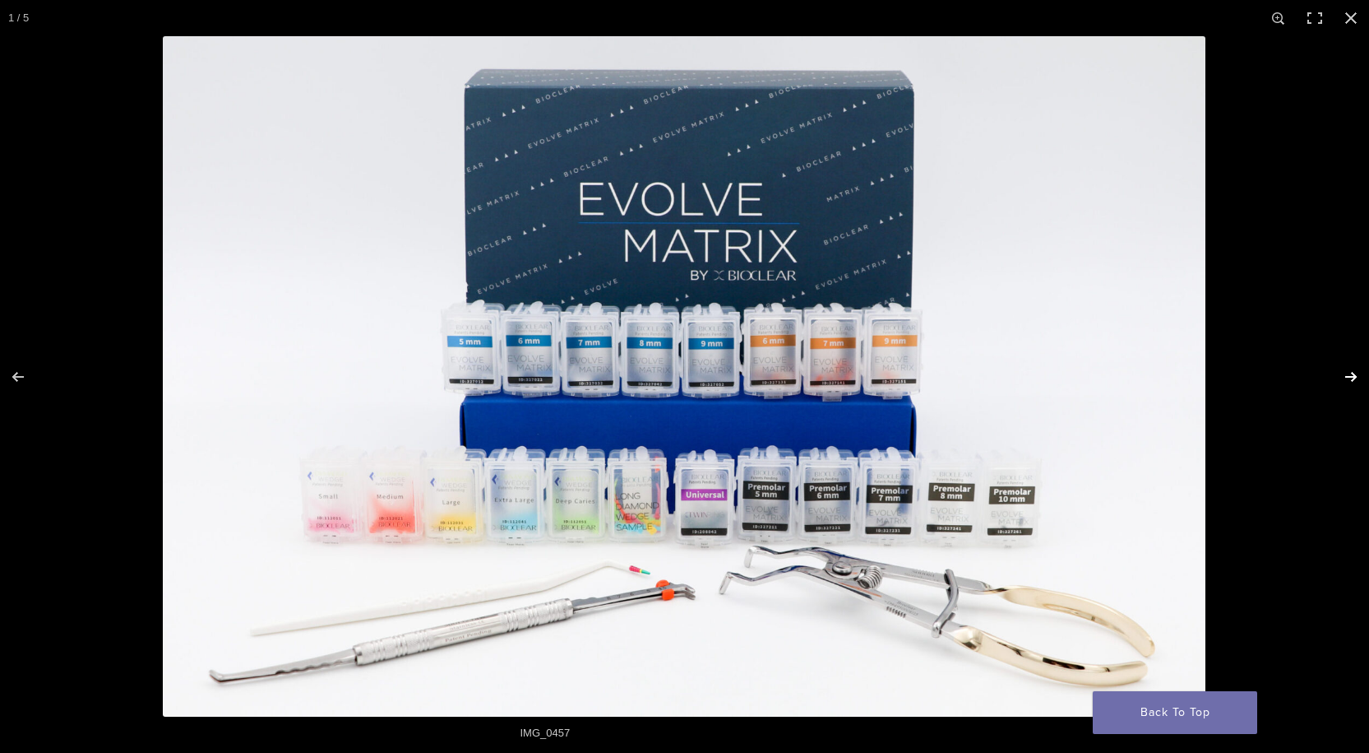
click at [1355, 378] on button "Next (arrow right)" at bounding box center [1341, 377] width 58 height 82
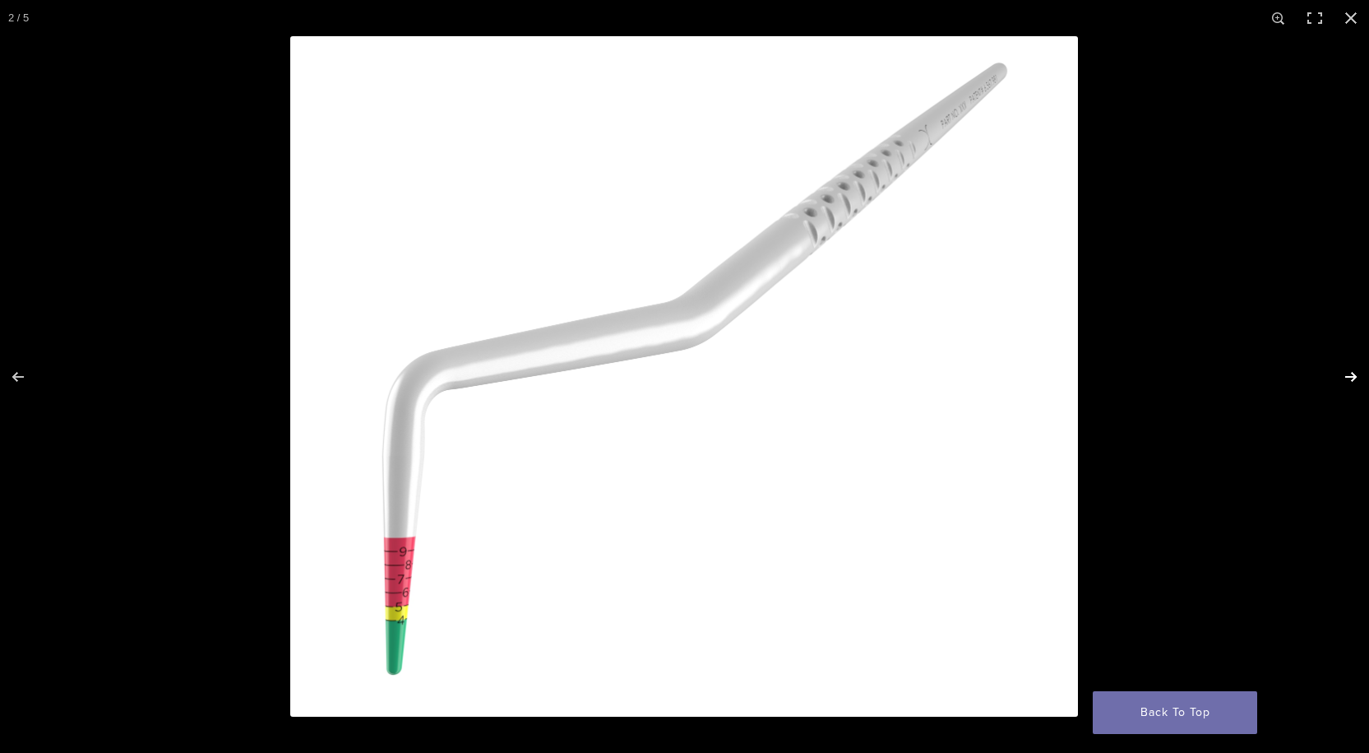
click at [1355, 378] on button "Next (arrow right)" at bounding box center [1341, 377] width 58 height 82
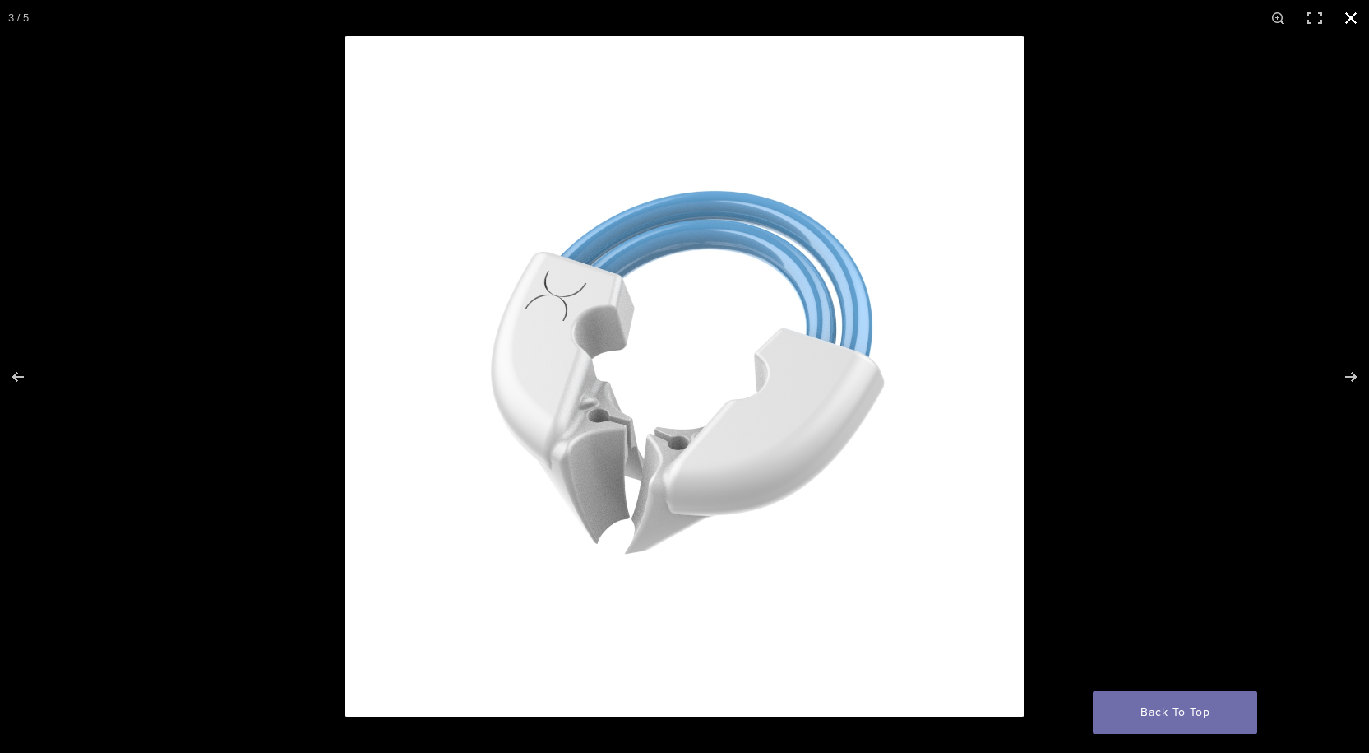
click at [1355, 16] on button "Close (Esc)" at bounding box center [1351, 18] width 36 height 36
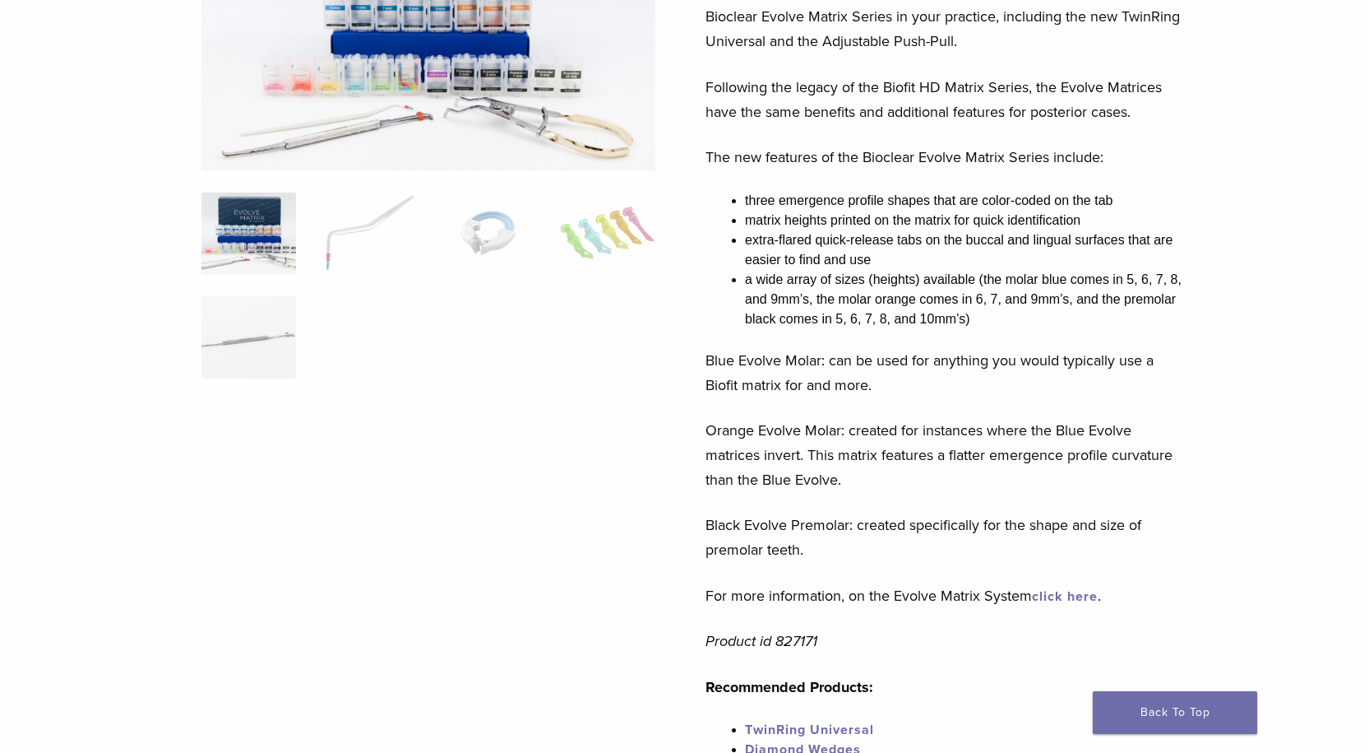
scroll to position [329, 0]
